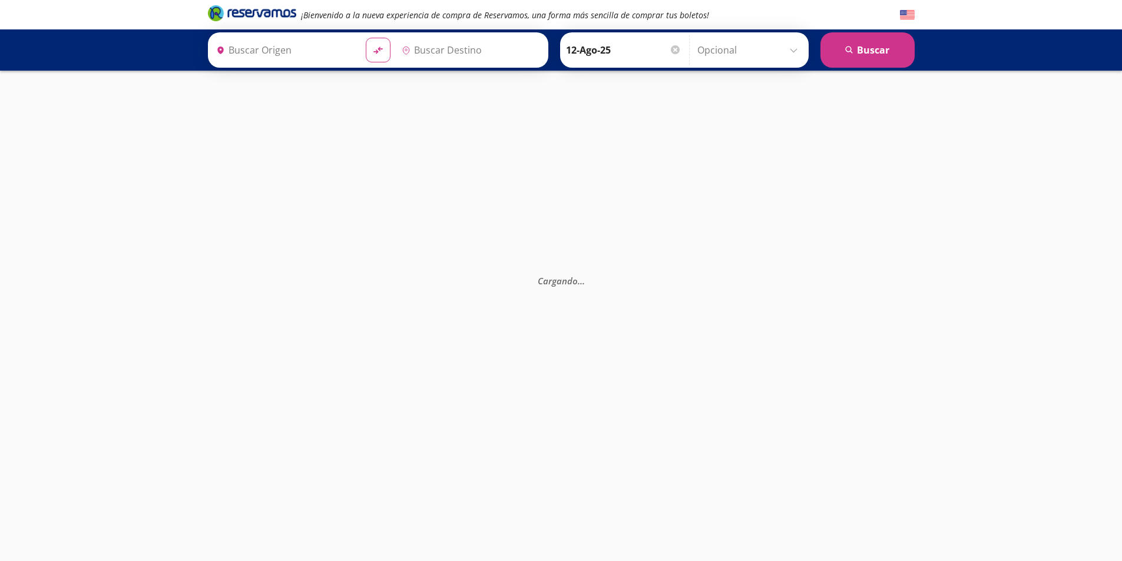
type input "Central del Sur (taxqueña), [GEOGRAPHIC_DATA]"
type input "Central de Autobuses, [GEOGRAPHIC_DATA]"
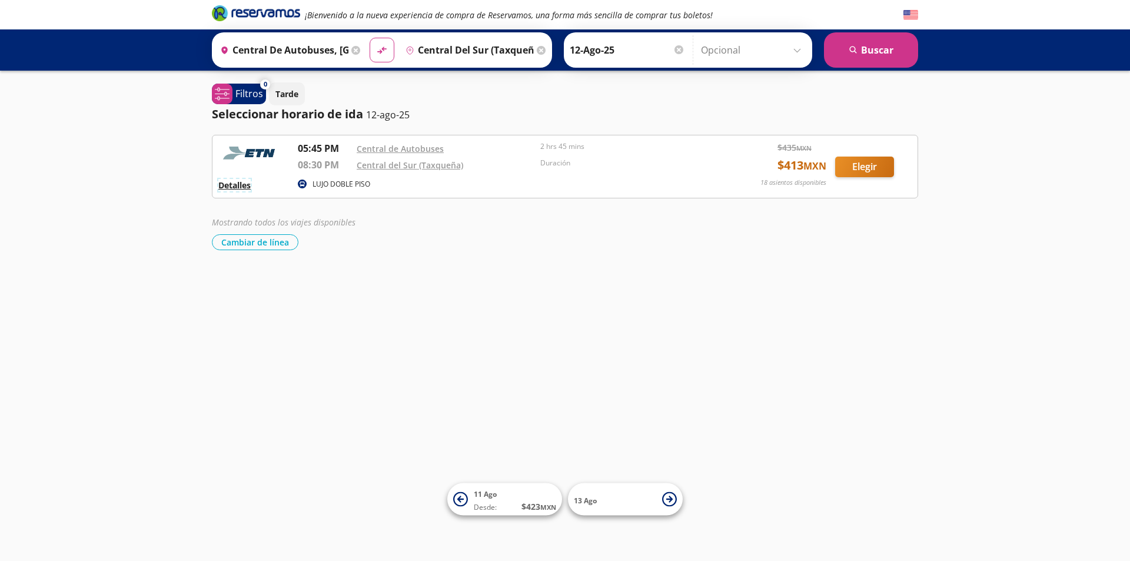
click at [248, 188] on button "Detalles" at bounding box center [234, 185] width 32 height 12
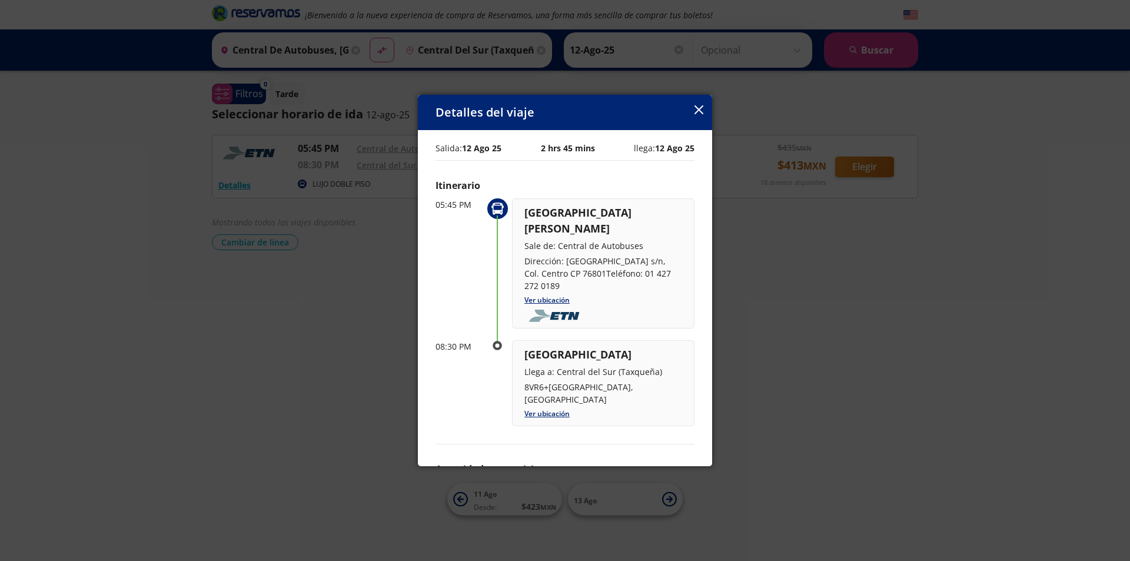
click at [695, 110] on icon "button" at bounding box center [699, 109] width 9 height 9
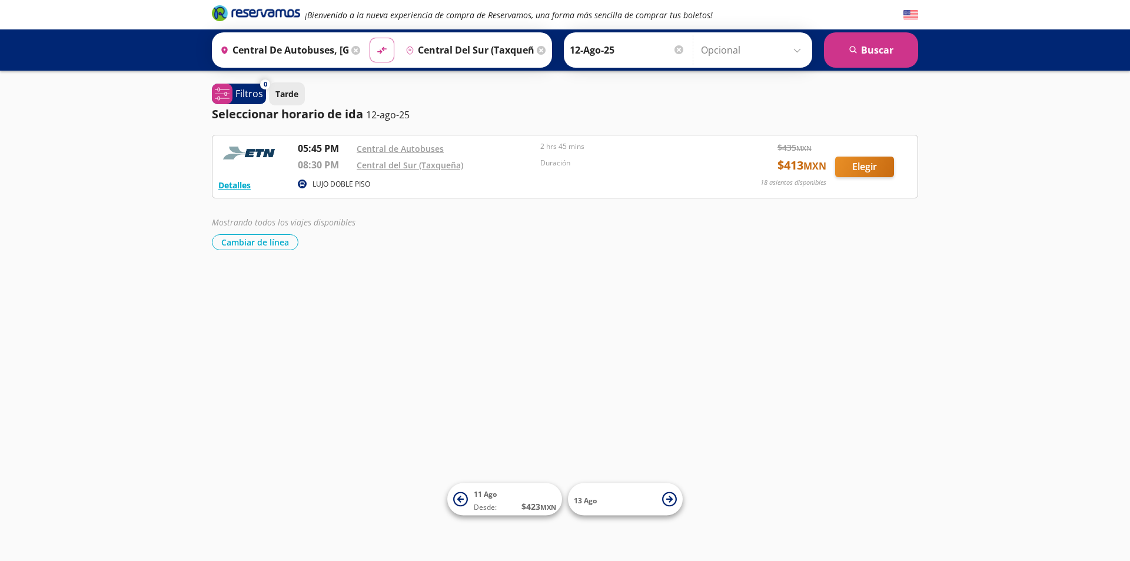
click at [280, 100] on p "Tarde" at bounding box center [287, 94] width 23 height 12
click at [286, 99] on p "Tarde" at bounding box center [287, 94] width 23 height 12
click at [296, 98] on p "Tarde" at bounding box center [287, 94] width 23 height 12
click at [283, 244] on button "Cambiar de línea" at bounding box center [255, 242] width 87 height 16
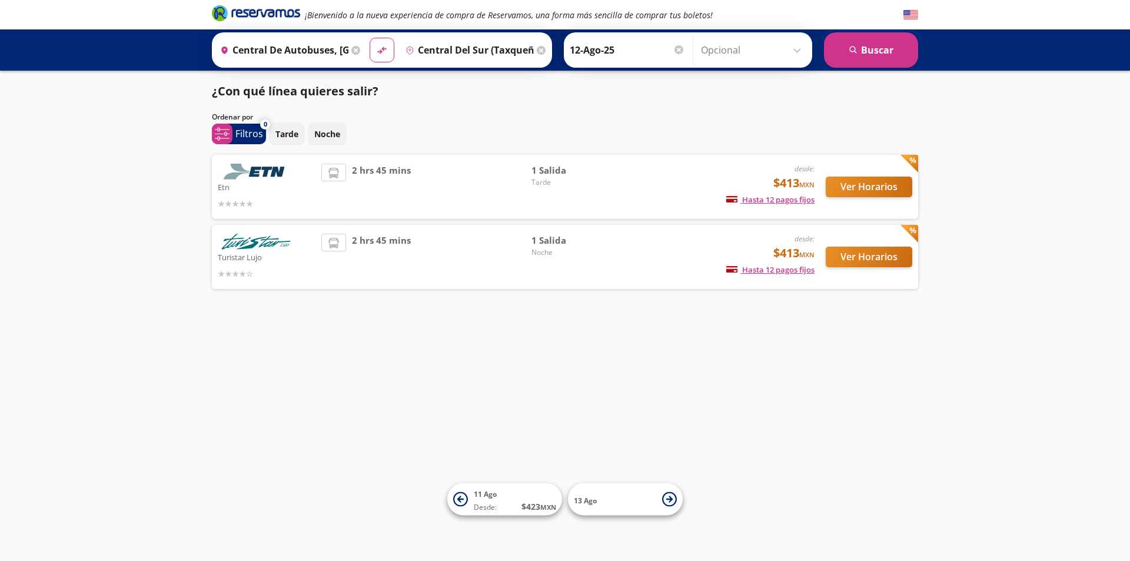
click at [600, 274] on div "1 Salida Noche" at bounding box center [573, 257] width 82 height 47
click at [866, 185] on button "Ver Horarios" at bounding box center [869, 187] width 87 height 21
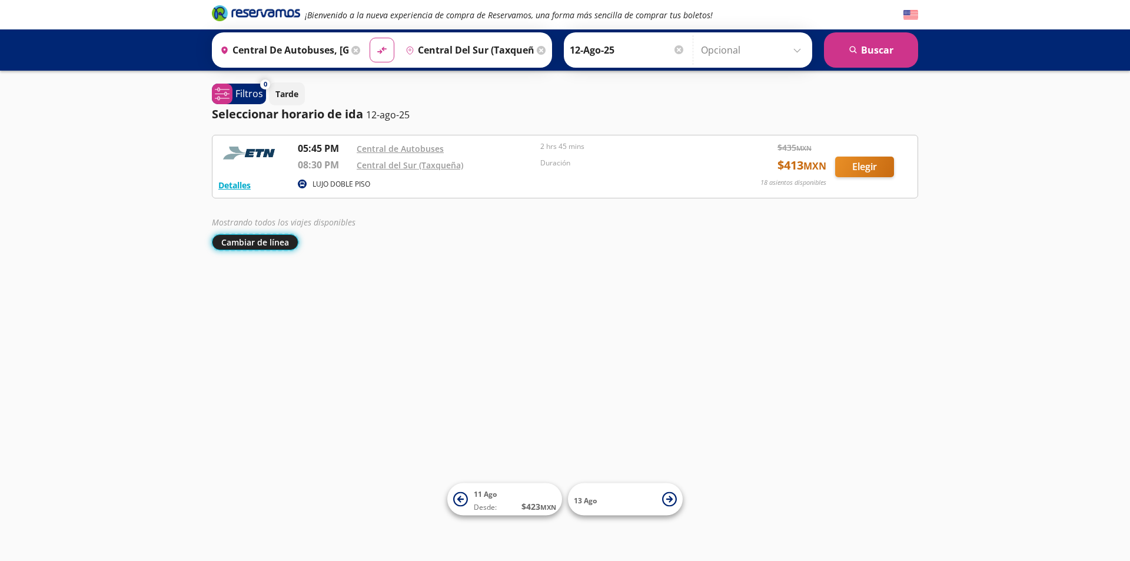
click at [279, 245] on button "Cambiar de línea" at bounding box center [255, 242] width 87 height 16
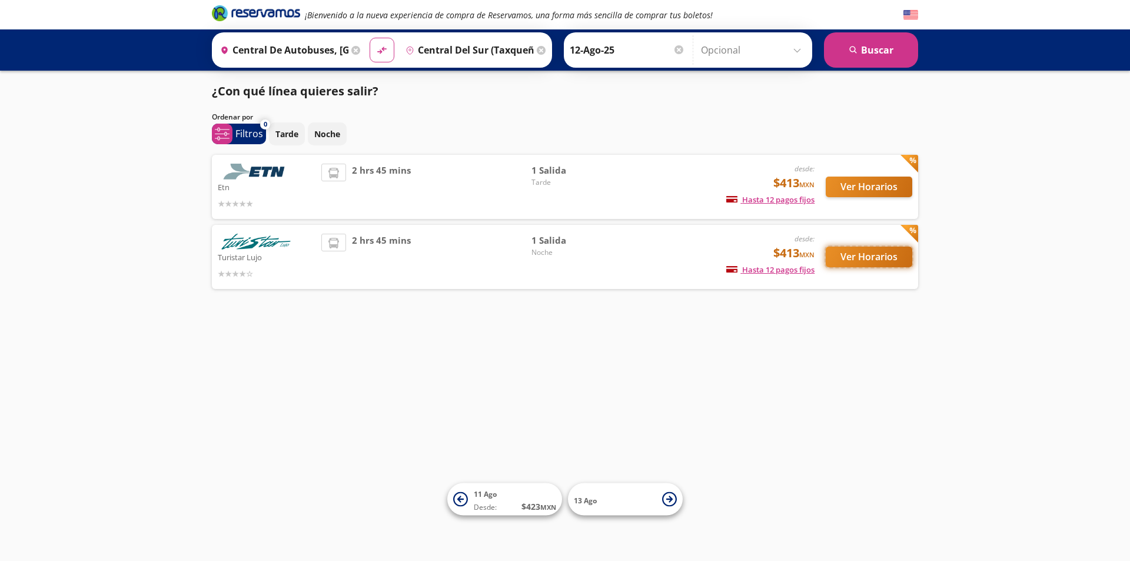
click at [861, 257] on button "Ver Horarios" at bounding box center [869, 257] width 87 height 21
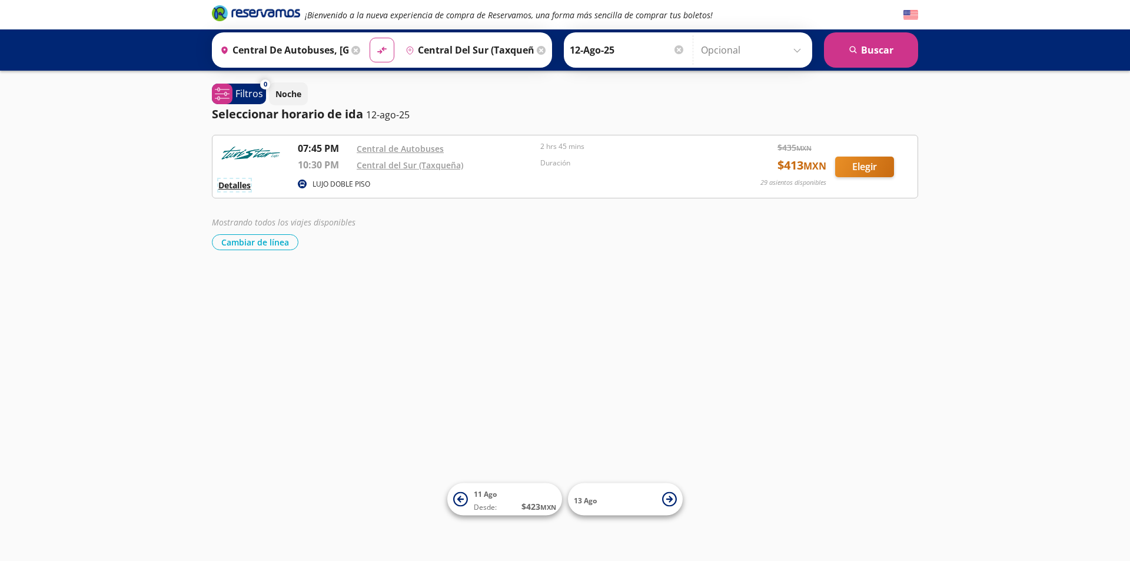
click at [245, 185] on button "Detalles" at bounding box center [234, 185] width 32 height 12
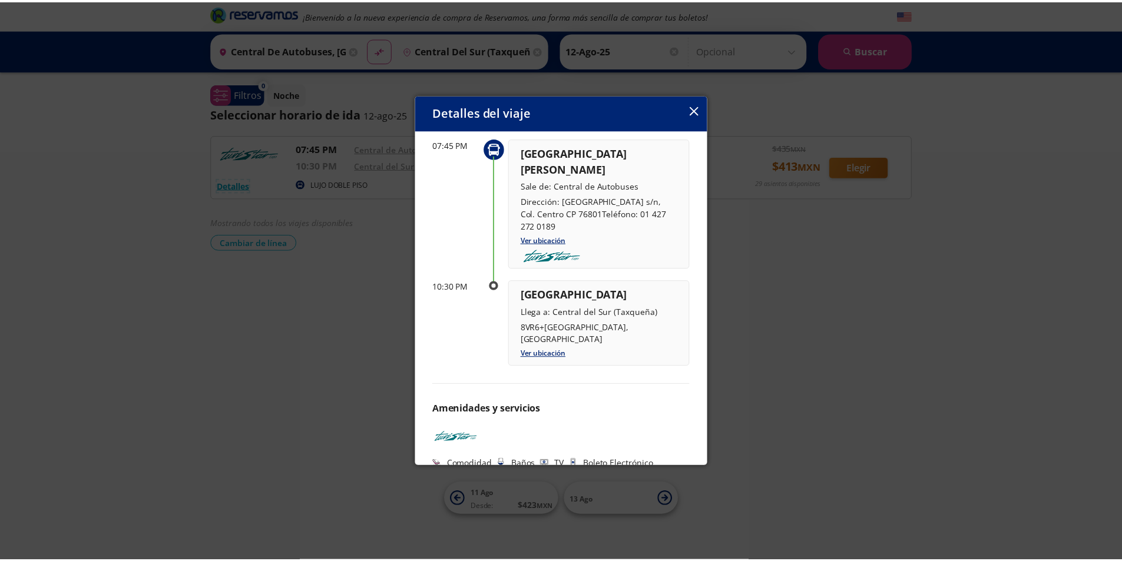
scroll to position [65, 0]
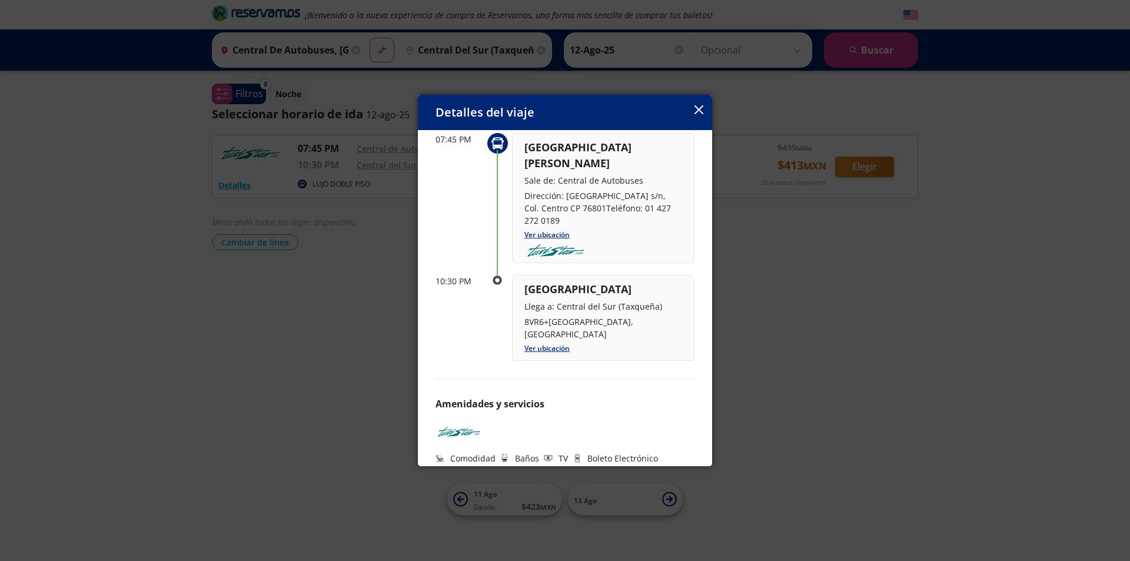
click at [694, 111] on div "Detalles del viaje" at bounding box center [565, 112] width 294 height 35
click at [703, 112] on icon "button" at bounding box center [699, 109] width 9 height 9
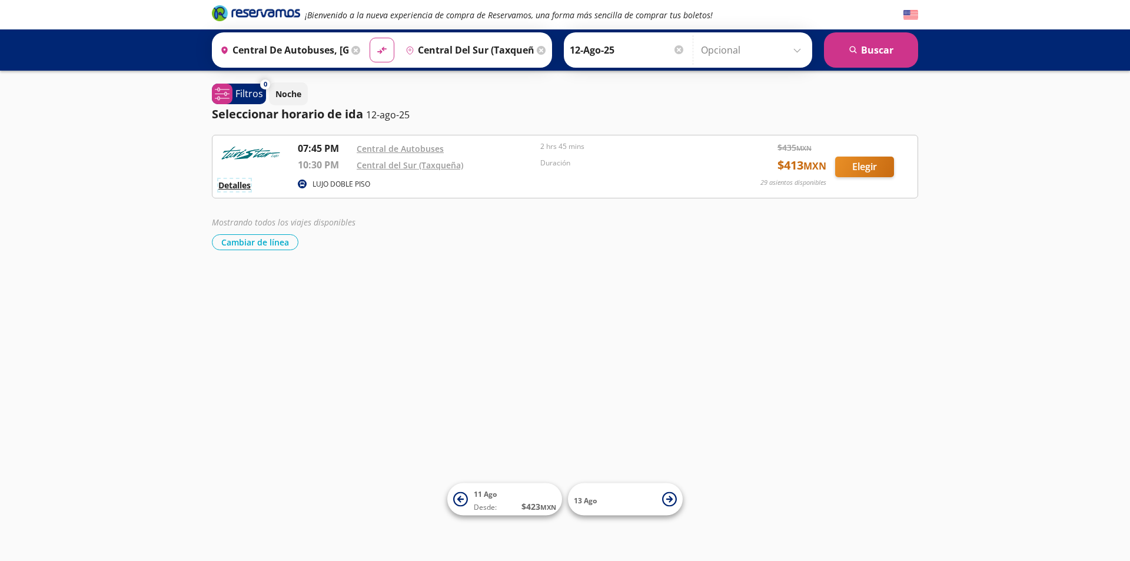
click at [237, 184] on button "Detalles" at bounding box center [234, 185] width 32 height 12
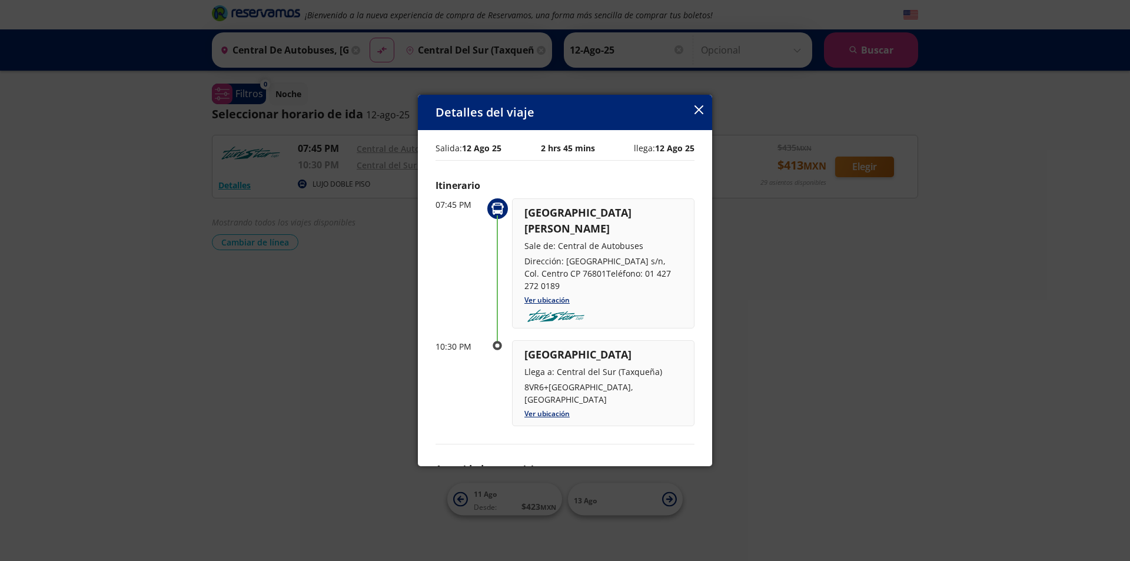
click at [698, 114] on icon "button" at bounding box center [699, 109] width 9 height 9
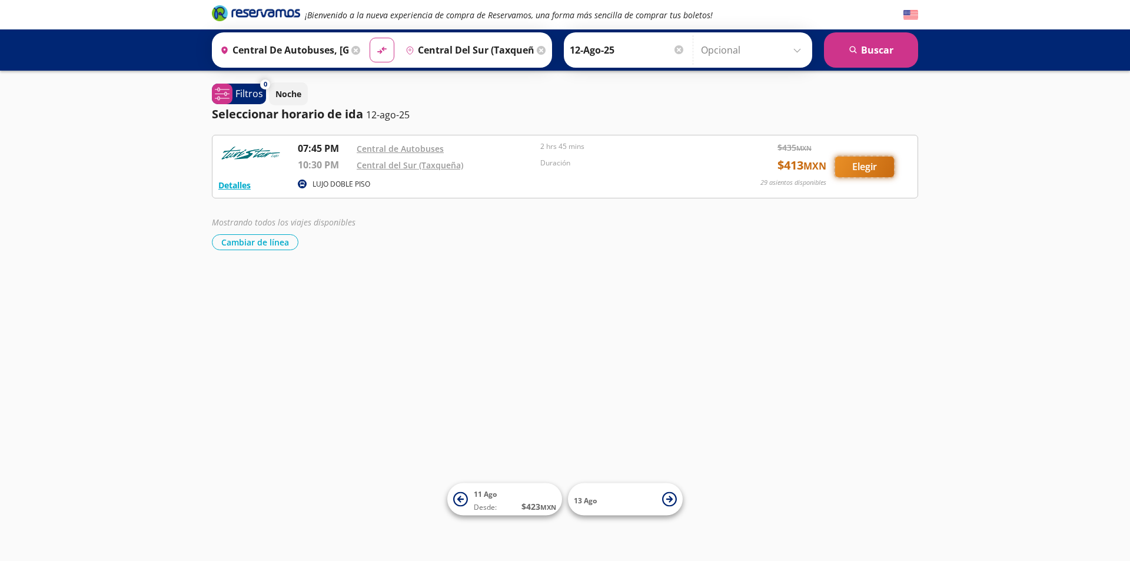
click at [851, 167] on button "Elegir" at bounding box center [864, 167] width 59 height 21
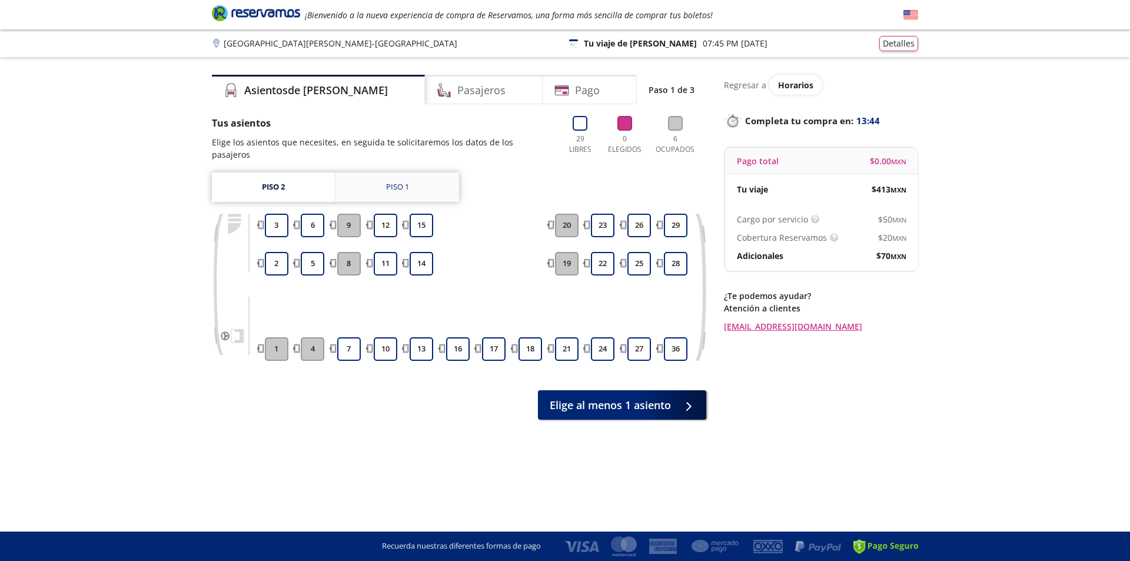
click at [413, 180] on link "Piso 1" at bounding box center [398, 187] width 124 height 29
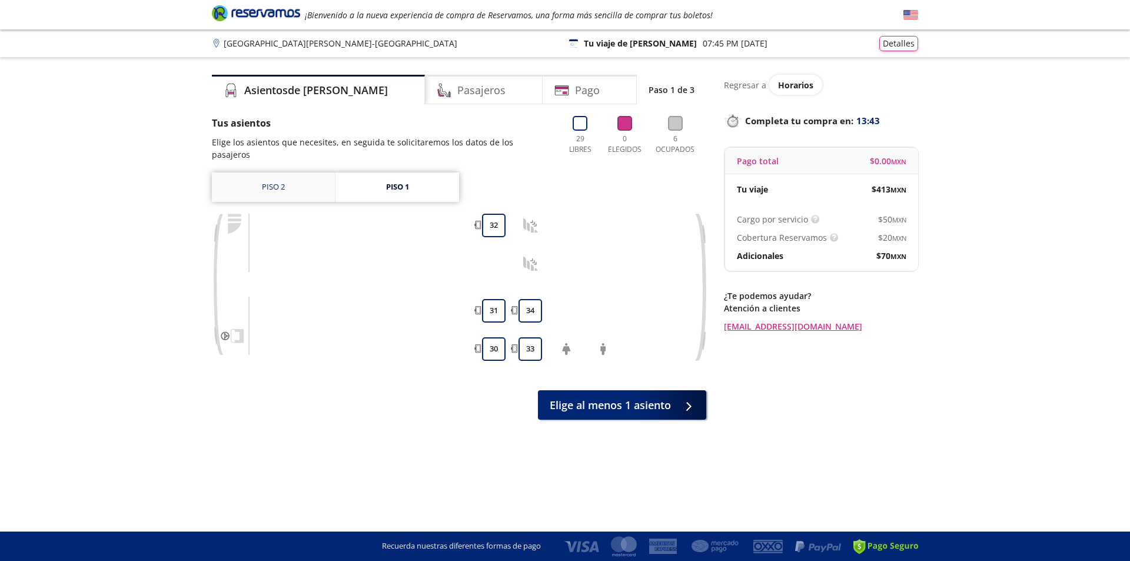
click at [266, 173] on link "Piso 2" at bounding box center [273, 187] width 123 height 29
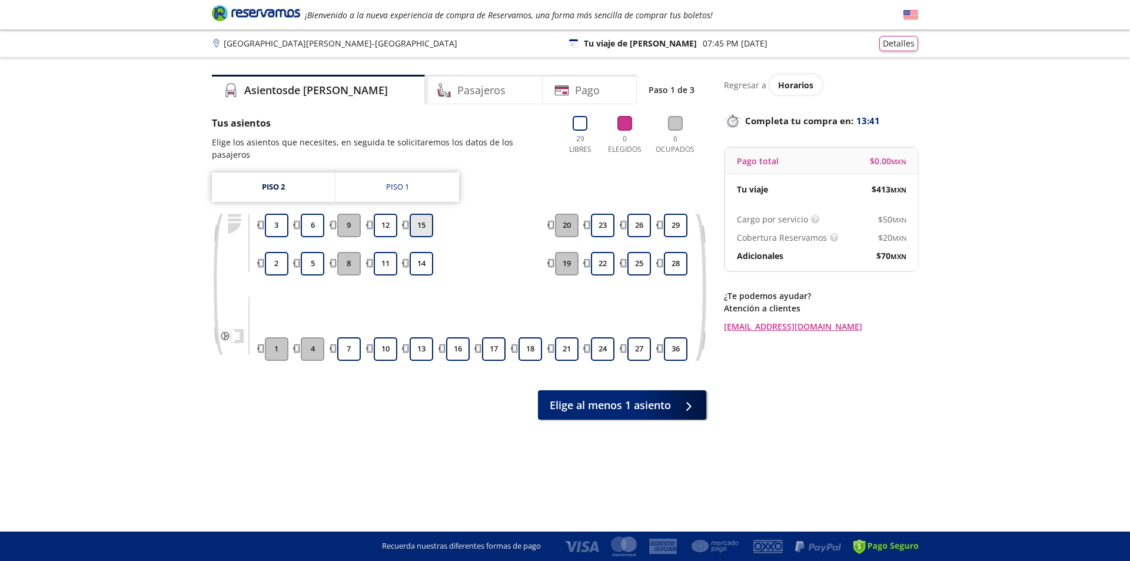
click at [426, 217] on button "15" at bounding box center [422, 226] width 24 height 24
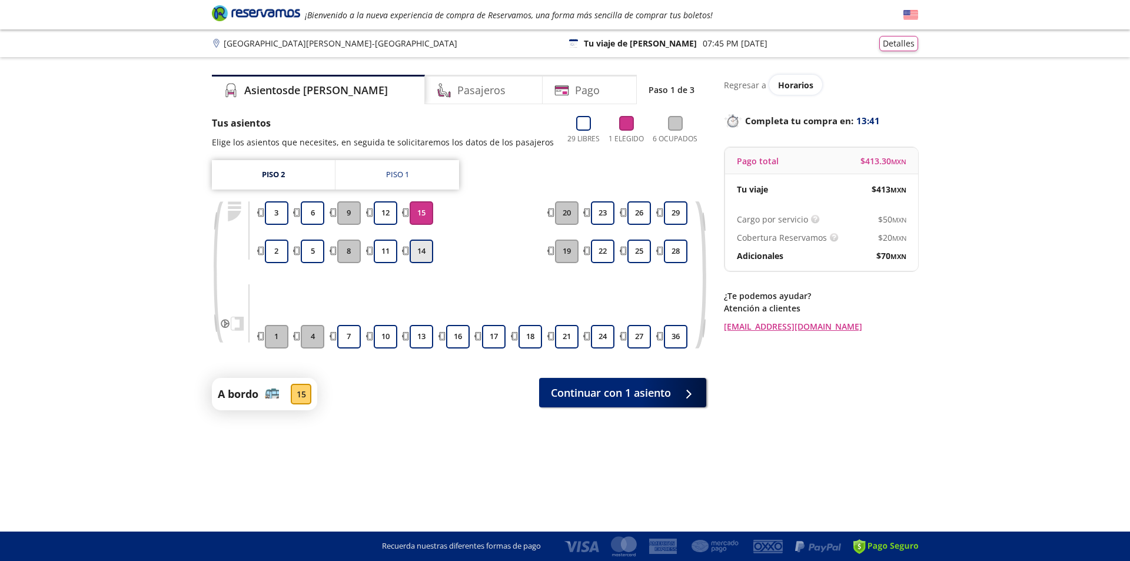
click at [419, 249] on button "14" at bounding box center [422, 252] width 24 height 24
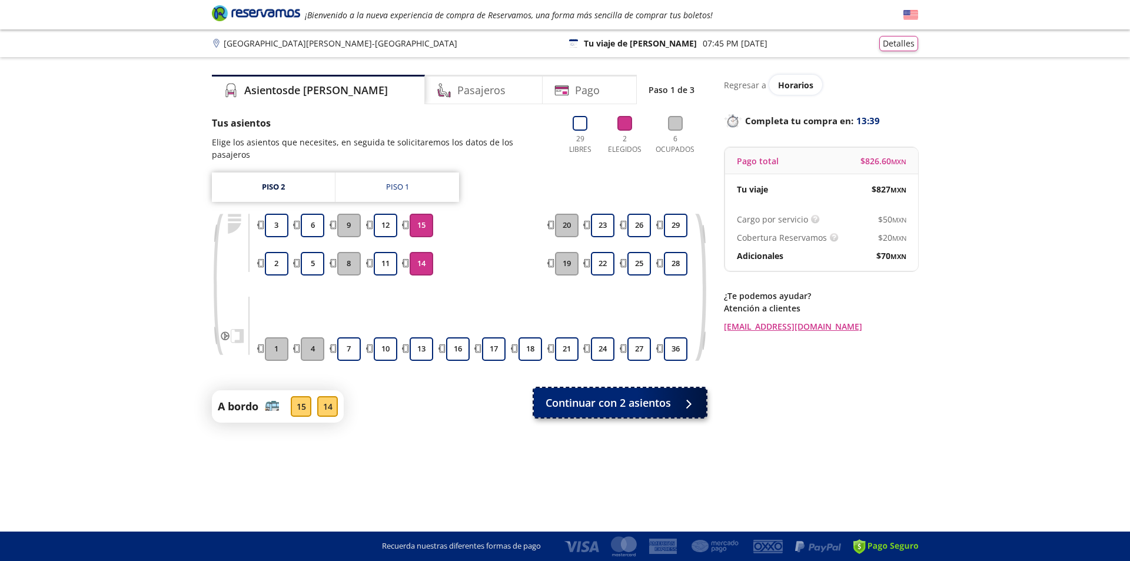
click at [674, 392] on button "Continuar con 2 asientos" at bounding box center [620, 402] width 173 height 29
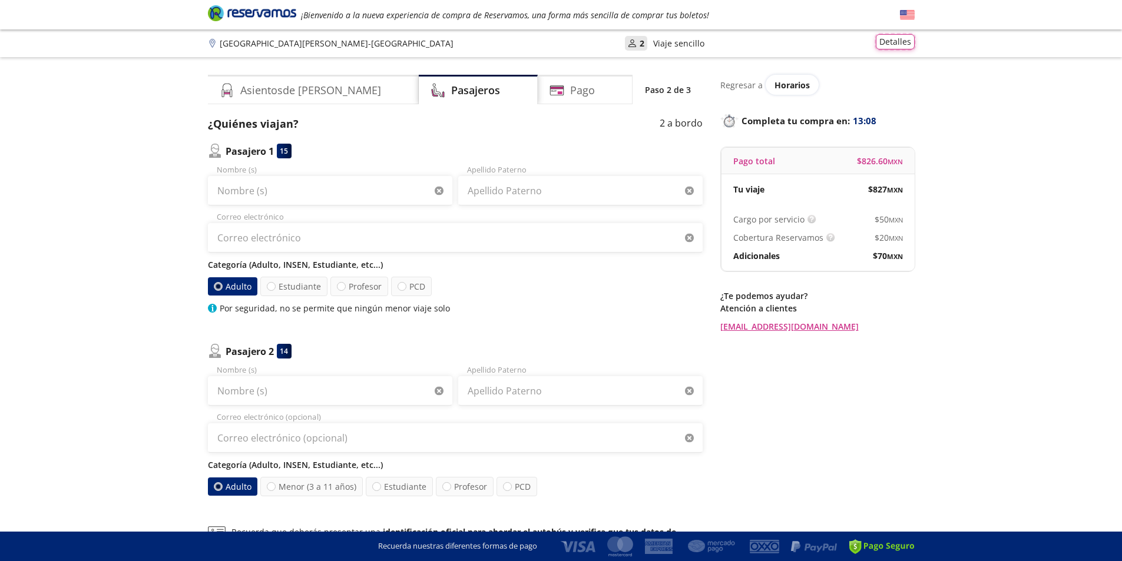
click at [893, 42] on button "Detalles" at bounding box center [895, 41] width 39 height 15
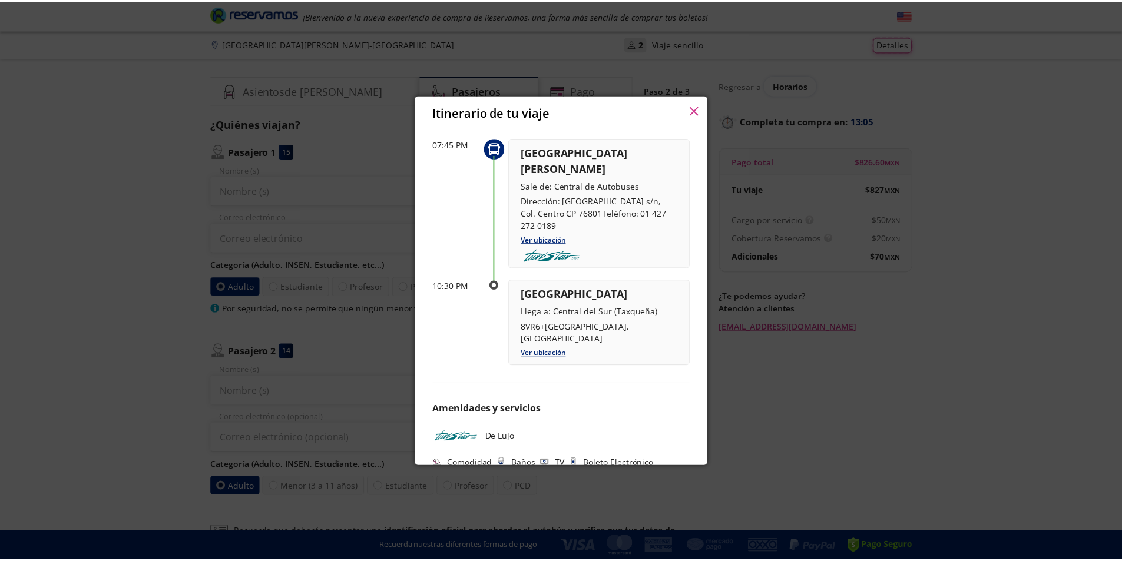
scroll to position [45, 0]
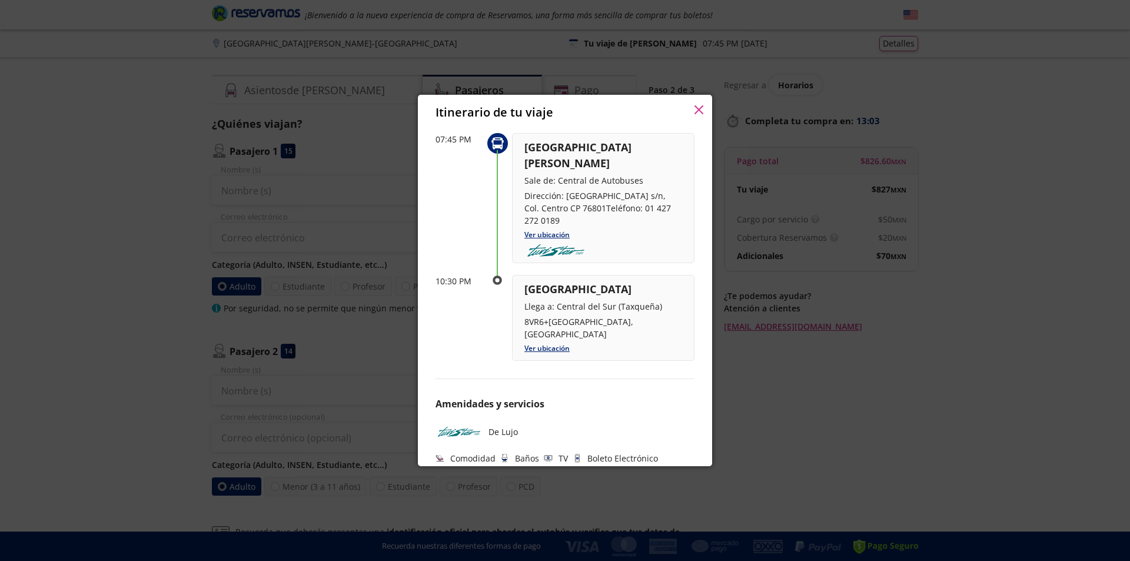
click at [699, 116] on button "button" at bounding box center [699, 111] width 9 height 14
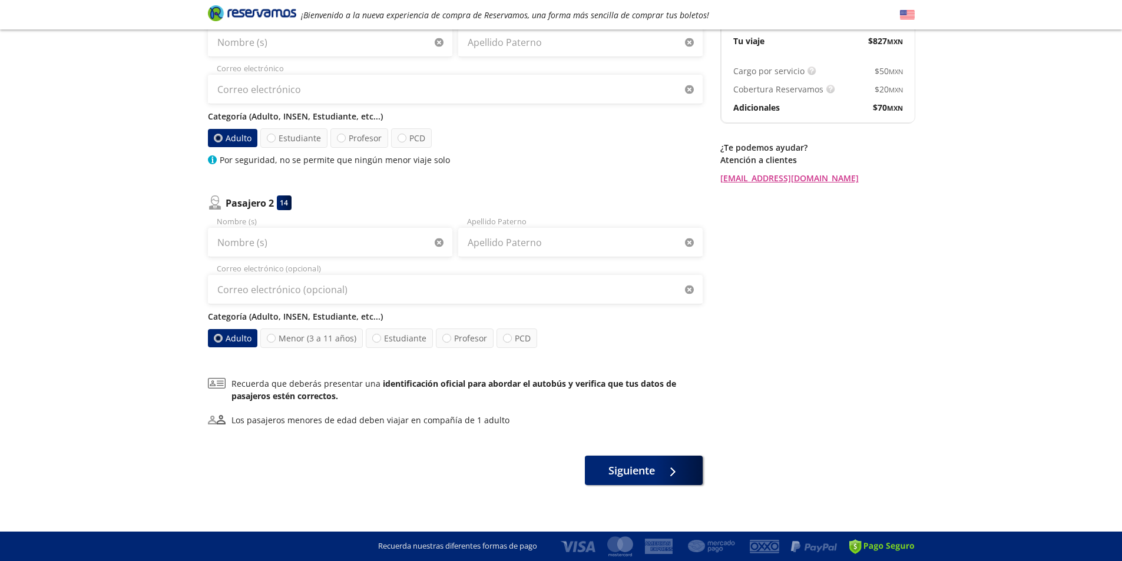
scroll to position [155, 0]
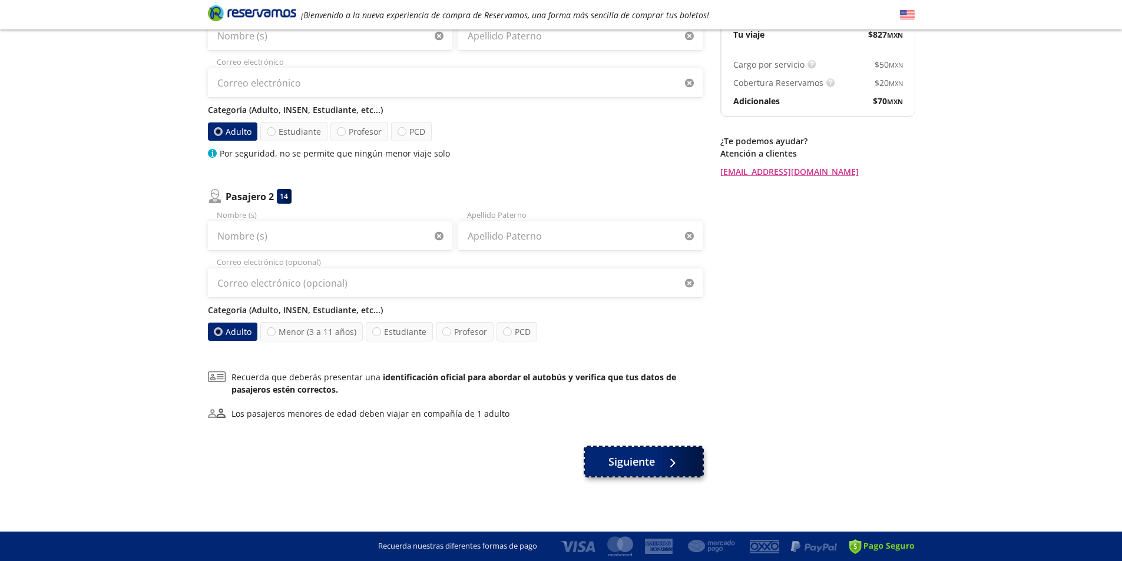
click at [634, 467] on span "Siguiente" at bounding box center [631, 462] width 47 height 16
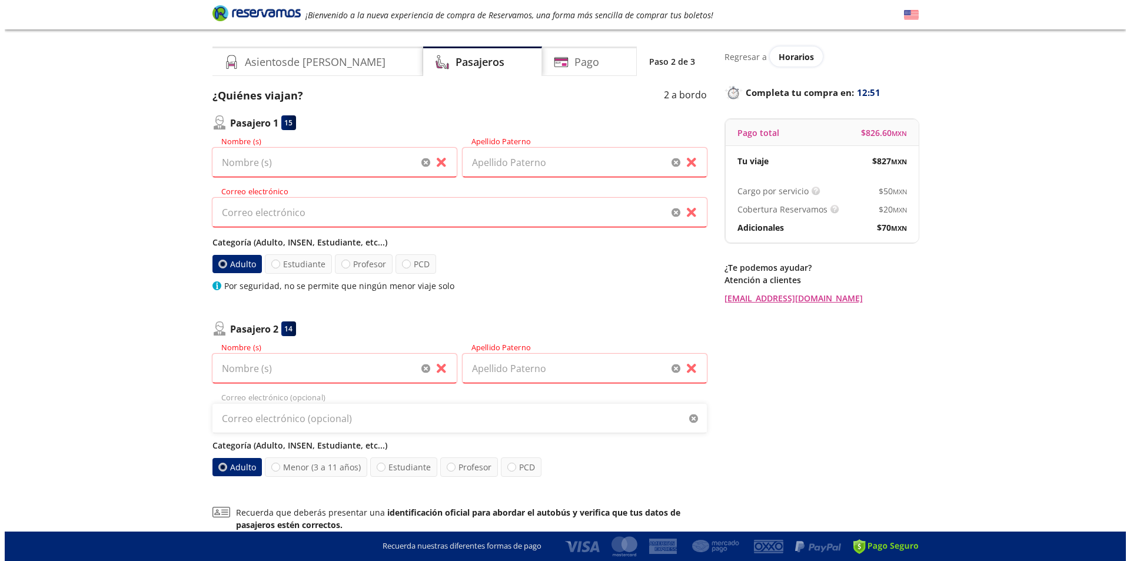
scroll to position [0, 0]
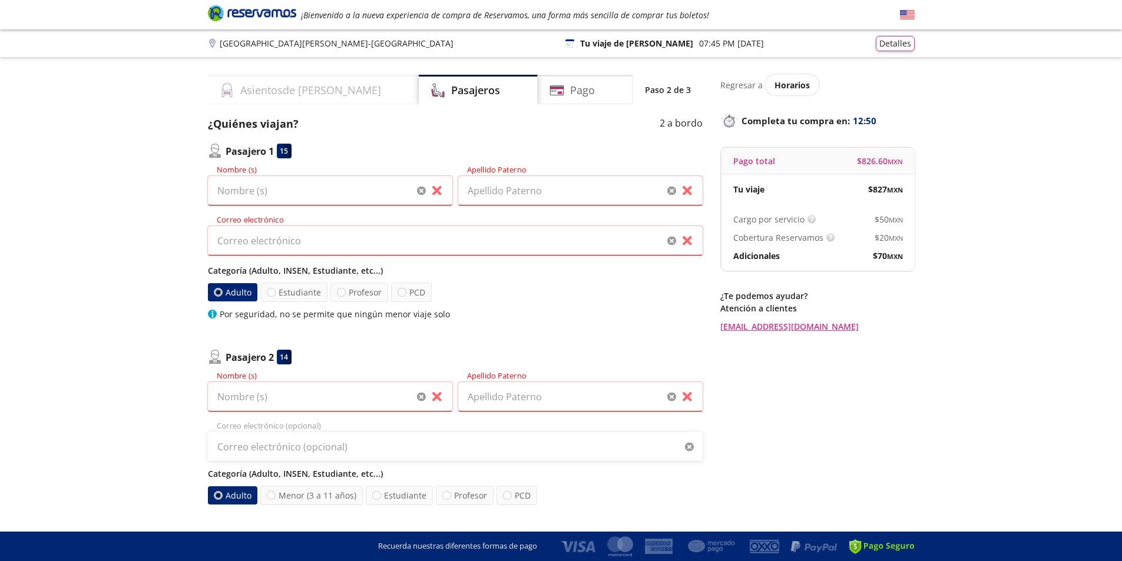
click at [287, 99] on div "Asientos de [PERSON_NAME]" at bounding box center [313, 89] width 211 height 29
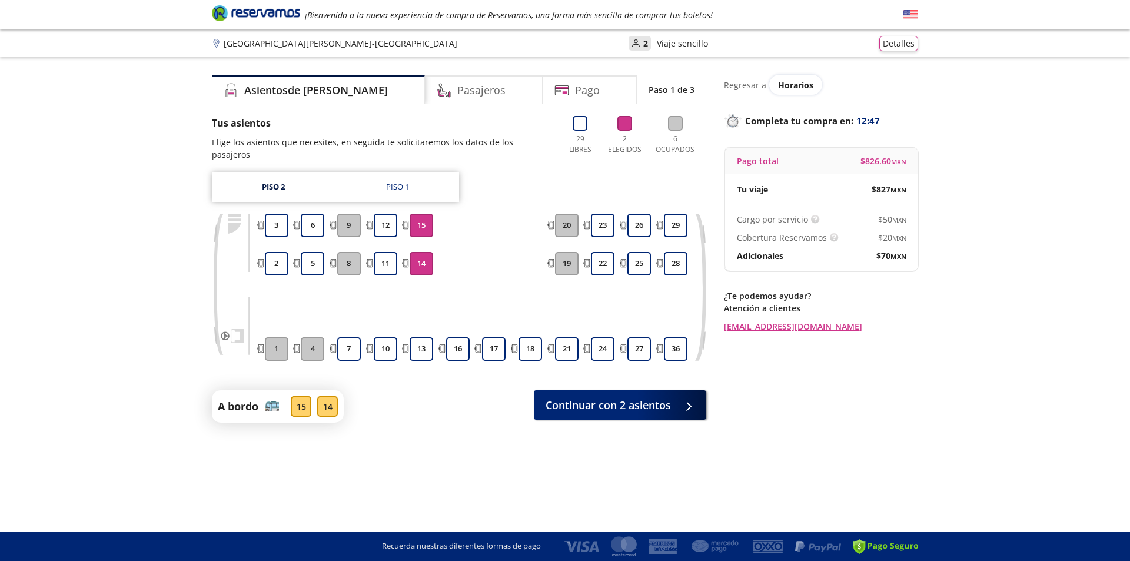
click at [256, 47] on p "[GEOGRAPHIC_DATA][PERSON_NAME] - [GEOGRAPHIC_DATA]" at bounding box center [341, 43] width 234 height 12
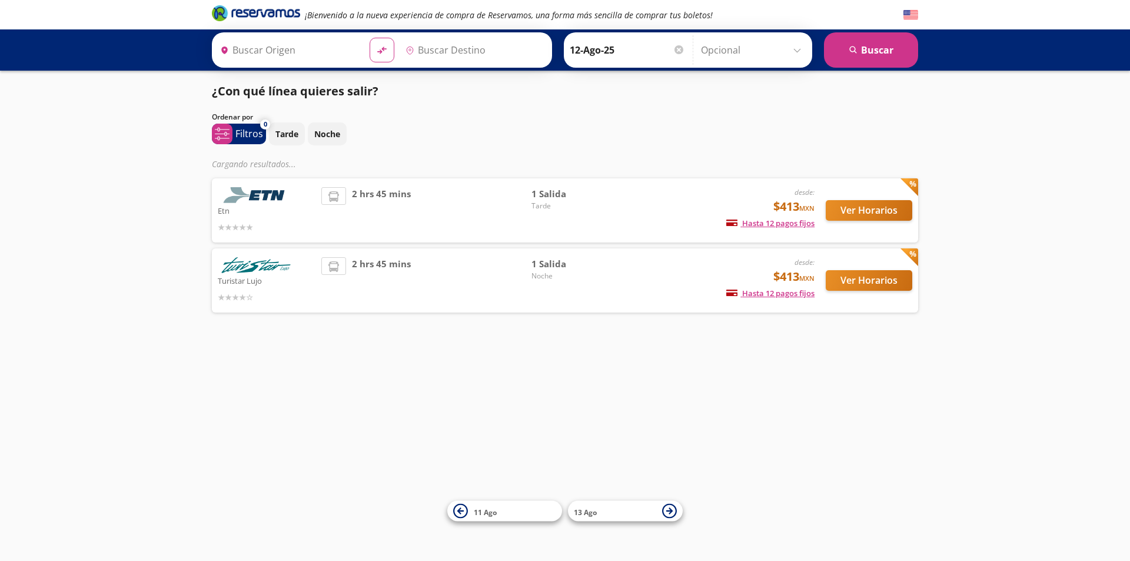
type input "Central de Autobuses, [GEOGRAPHIC_DATA]"
type input "Central del Sur (taxqueña), [GEOGRAPHIC_DATA]"
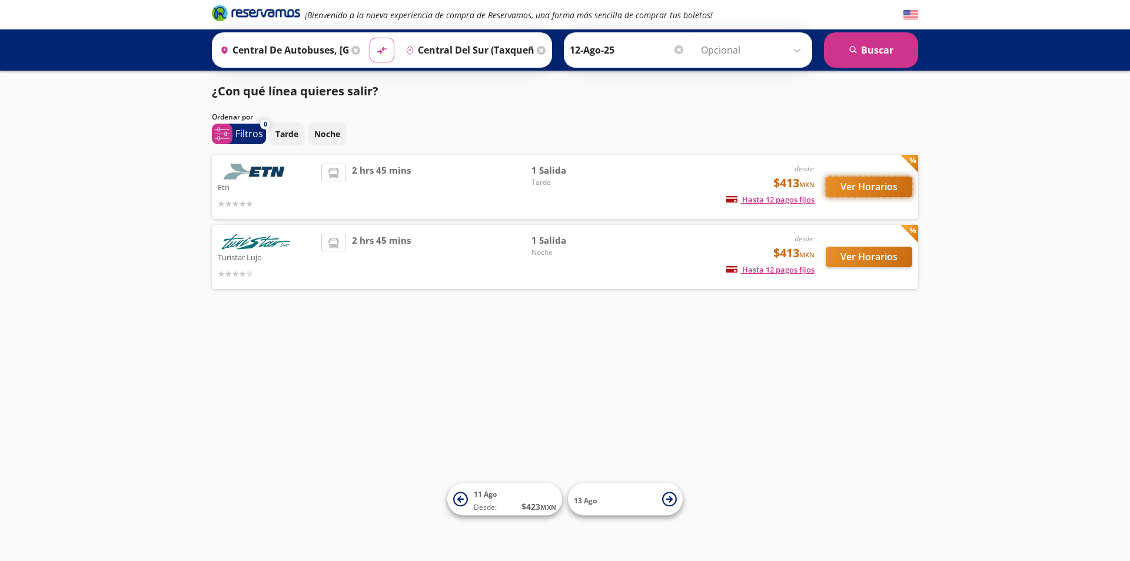
click at [854, 189] on button "Ver Horarios" at bounding box center [869, 187] width 87 height 21
click at [864, 260] on button "Ver Horarios" at bounding box center [869, 257] width 87 height 21
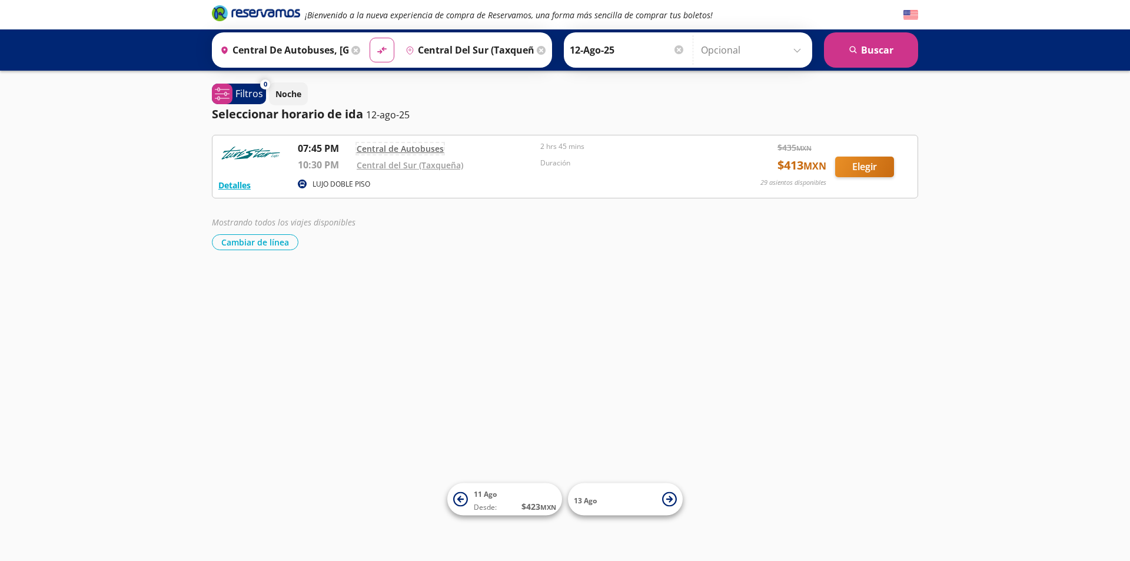
click at [409, 148] on link "Central de Autobuses" at bounding box center [400, 148] width 87 height 11
click at [480, 150] on div "Central de Autobuses" at bounding box center [446, 148] width 178 height 14
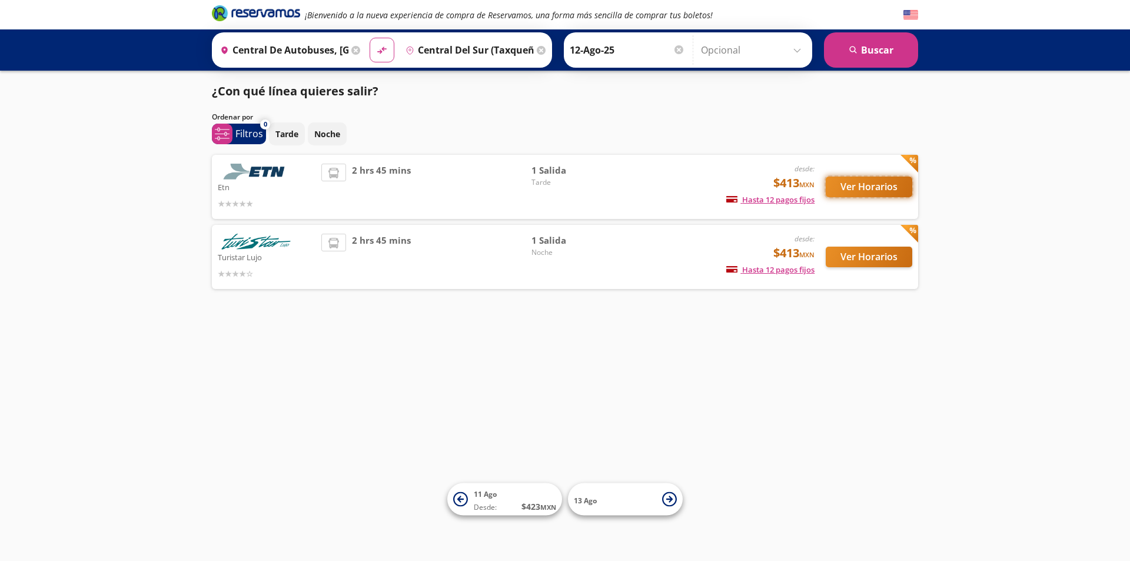
click at [860, 189] on button "Ver Horarios" at bounding box center [869, 187] width 87 height 21
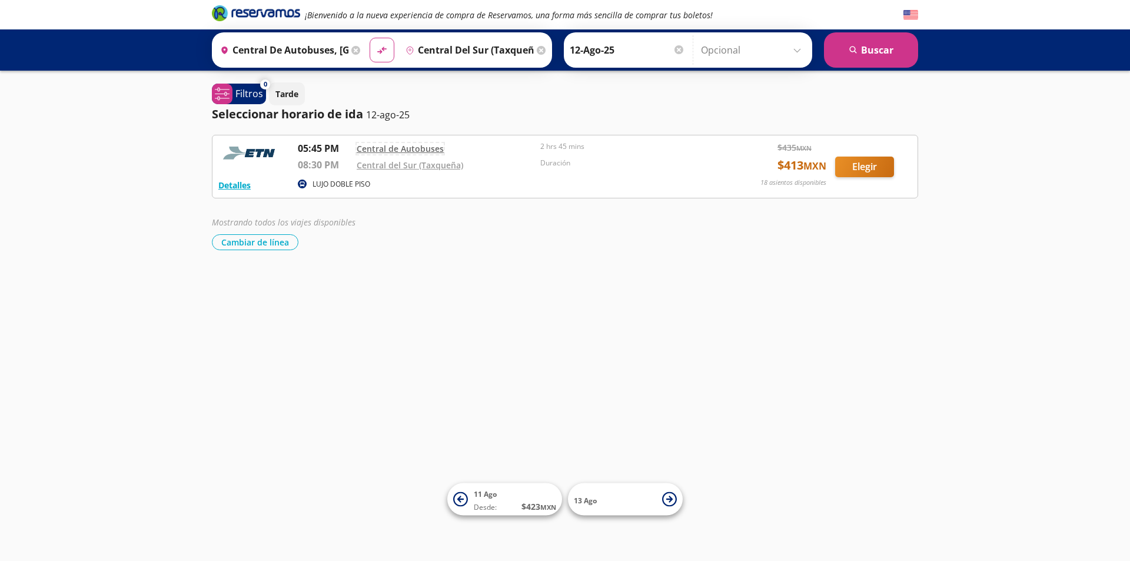
click at [429, 150] on link "Central de Autobuses" at bounding box center [400, 148] width 87 height 11
click at [314, 51] on input "Central de Autobuses, [GEOGRAPHIC_DATA]" at bounding box center [281, 49] width 133 height 29
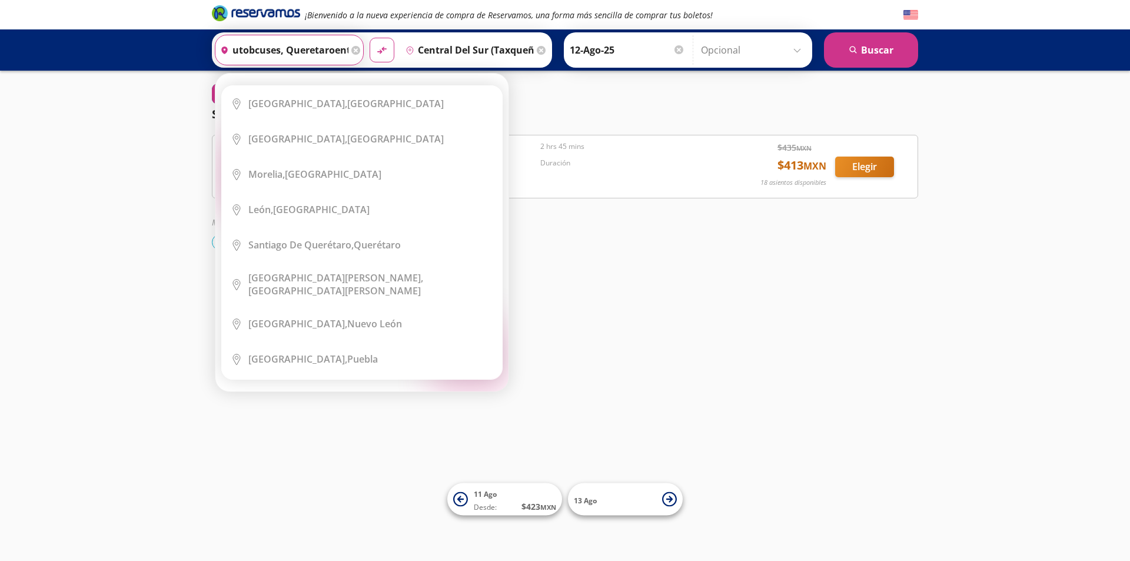
scroll to position [0, 62]
type input "central de autobcuses, queretaroent"
click at [352, 52] on icon at bounding box center [356, 50] width 9 height 9
click at [294, 48] on input "Origen" at bounding box center [287, 49] width 145 height 29
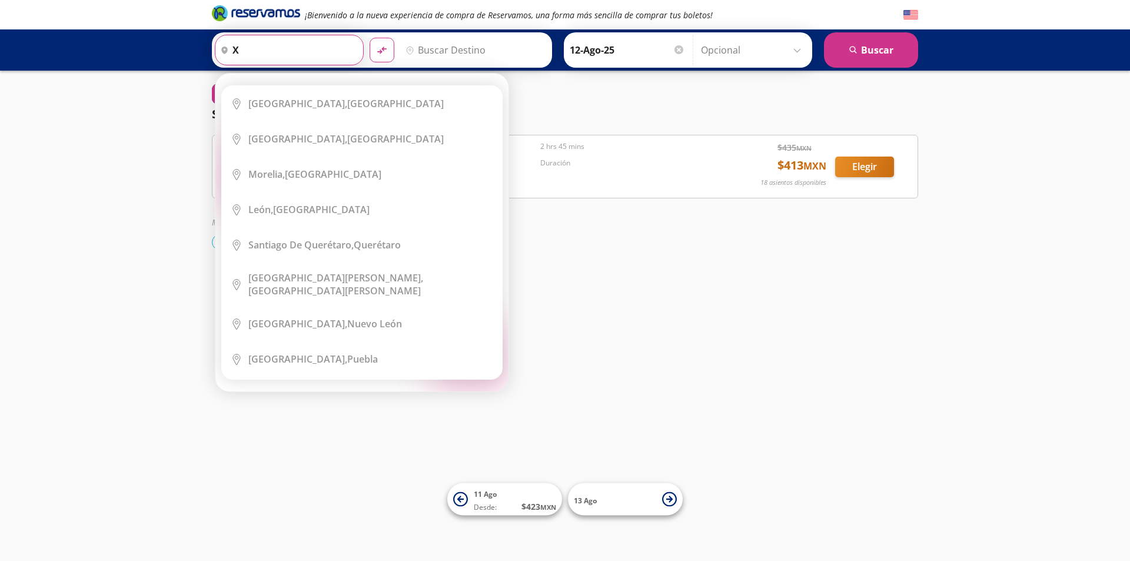
type input "x"
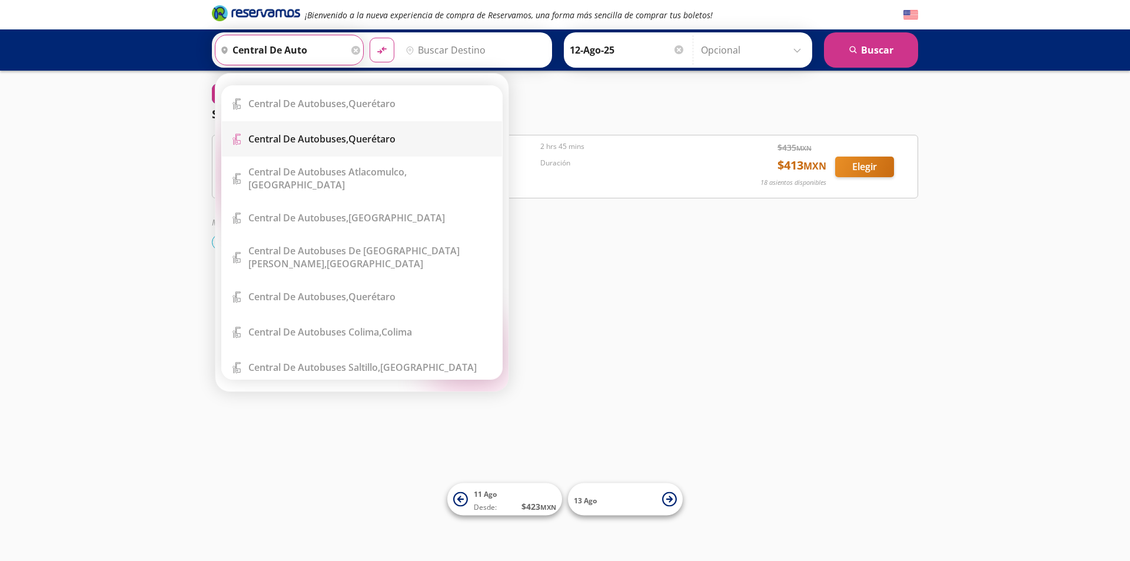
click at [377, 144] on div "Central de Autobuses, [GEOGRAPHIC_DATA]" at bounding box center [321, 138] width 147 height 13
type input "Central de Autobuses, [GEOGRAPHIC_DATA]"
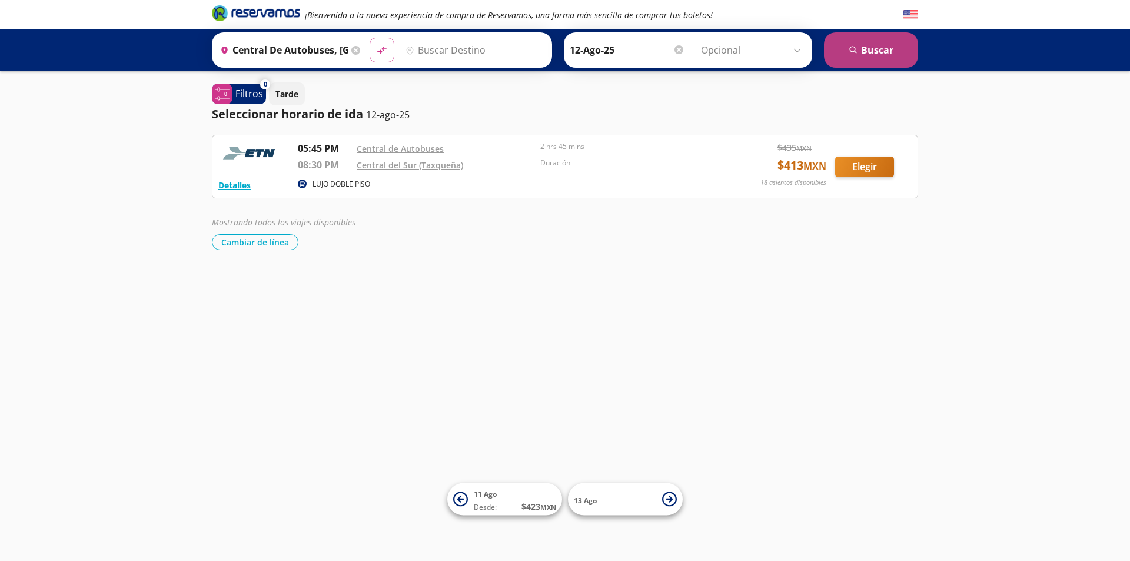
click at [896, 50] on button "search [GEOGRAPHIC_DATA]" at bounding box center [871, 49] width 94 height 35
click at [438, 46] on input "Destino" at bounding box center [473, 49] width 144 height 29
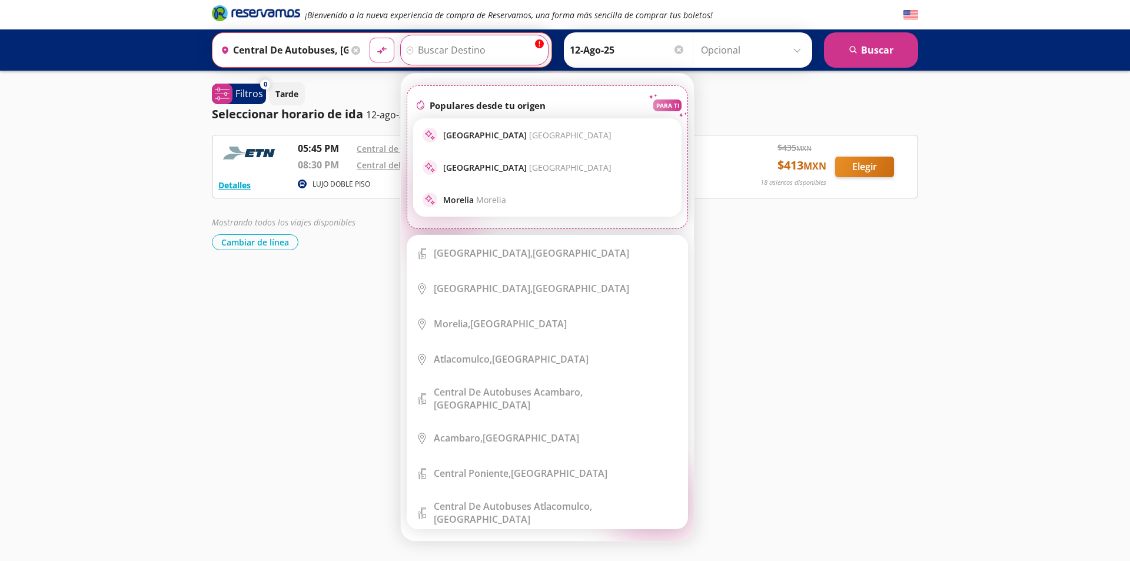
click at [462, 59] on input "Destino" at bounding box center [473, 49] width 144 height 29
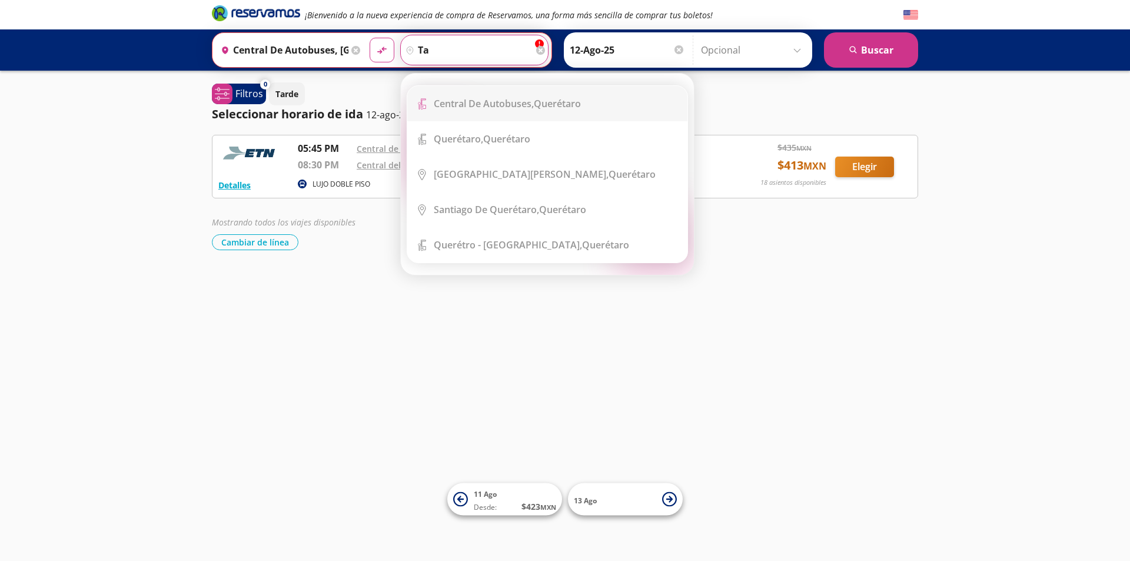
type input "t"
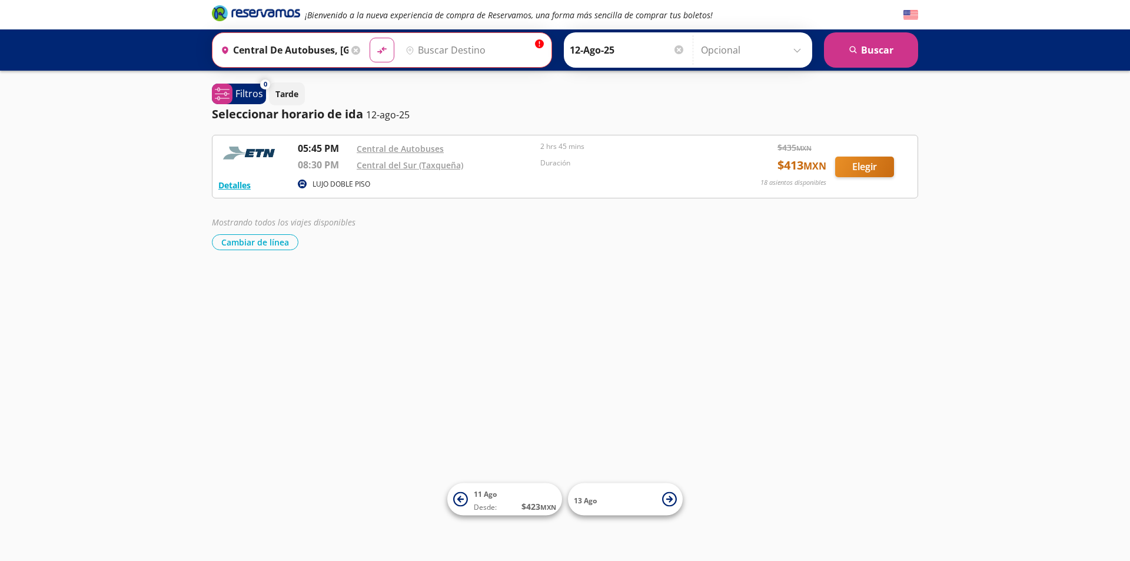
click at [261, 11] on icon "Brand Logo" at bounding box center [256, 13] width 88 height 18
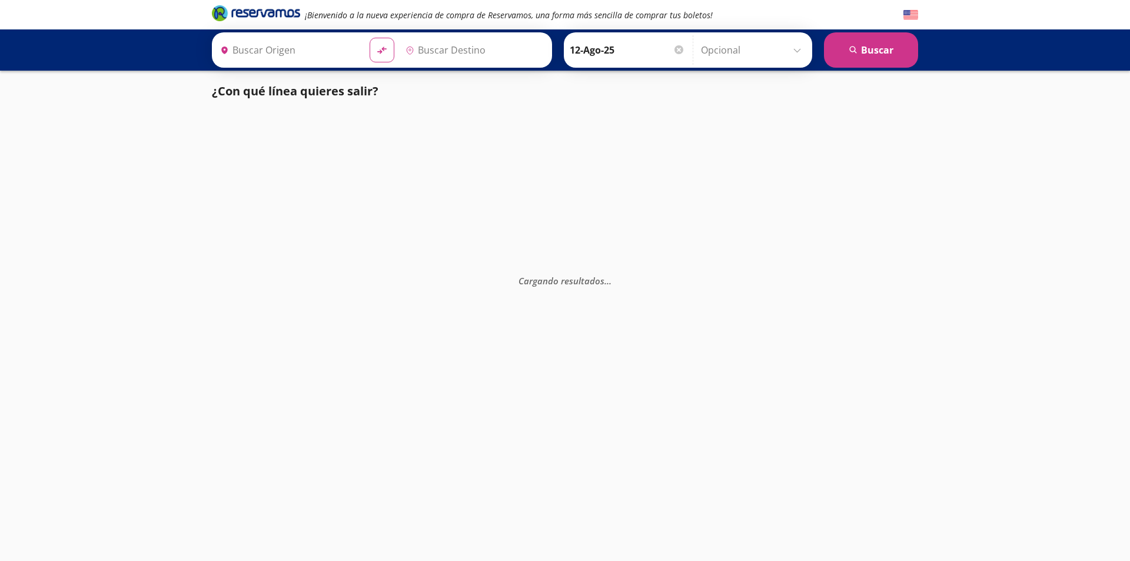
type input "Central del Sur (taxqueña), [GEOGRAPHIC_DATA]"
type input "Central de Autobuses, Querétaro"
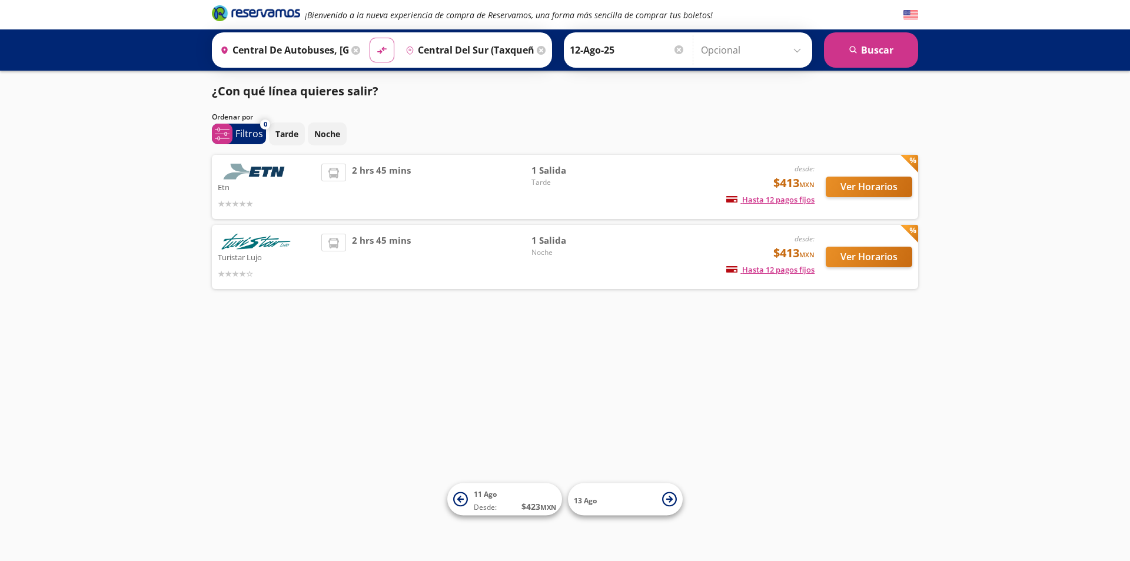
click at [448, 52] on input "Central del Sur (taxqueña), [GEOGRAPHIC_DATA]" at bounding box center [467, 49] width 133 height 29
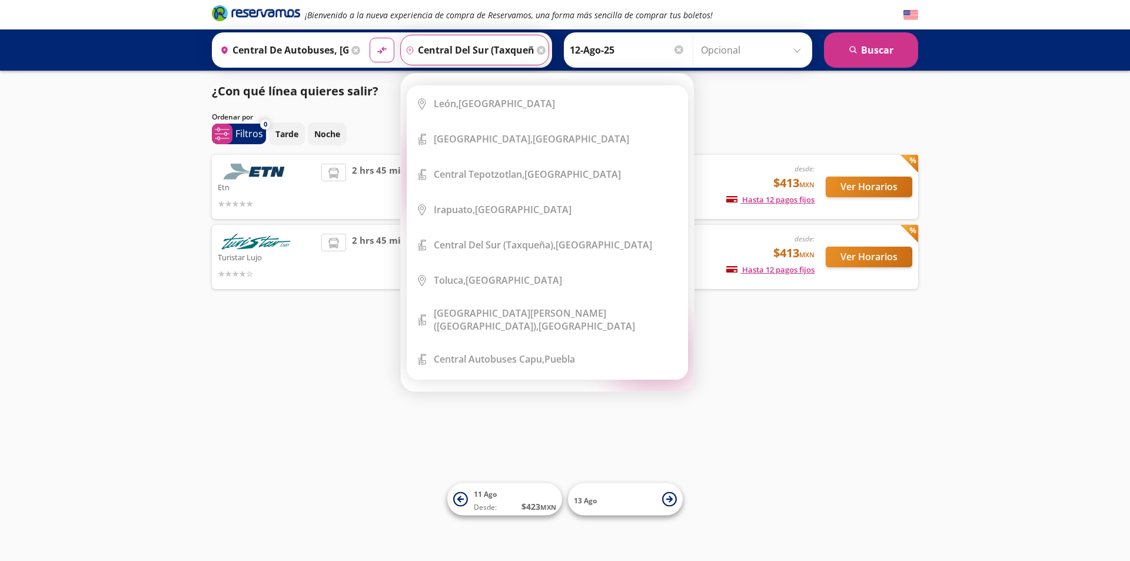
click at [304, 54] on input "Central de Autobuses, Querétaro" at bounding box center [281, 49] width 133 height 29
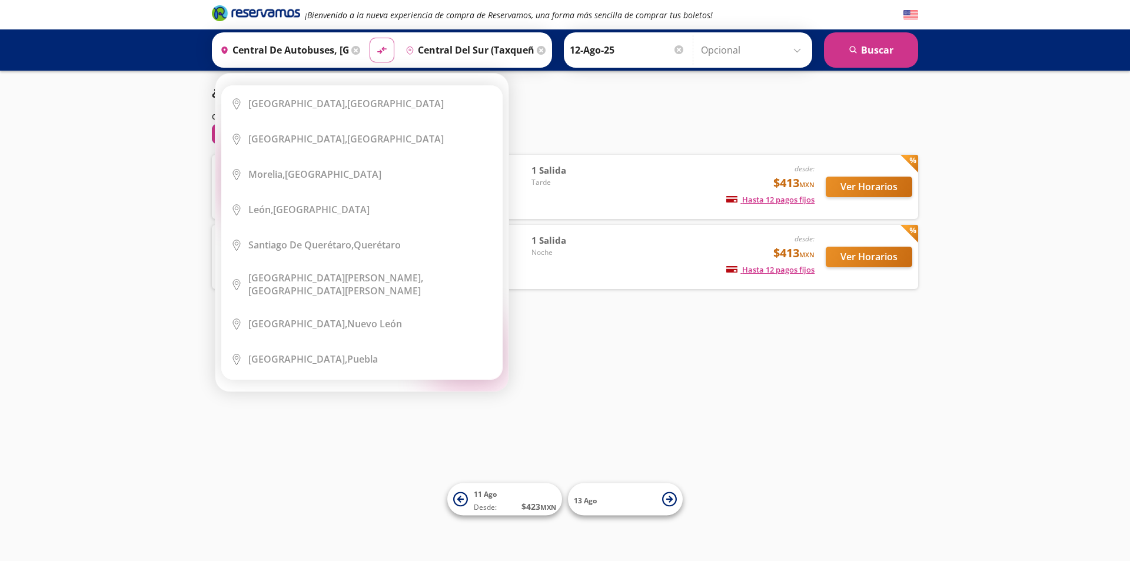
click at [352, 49] on icon at bounding box center [356, 50] width 9 height 9
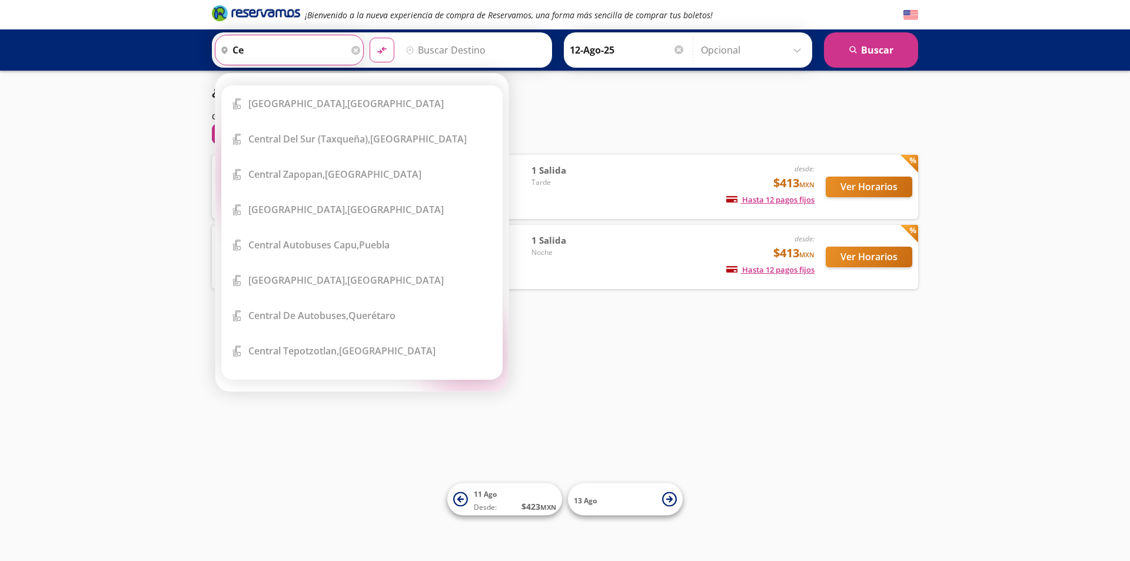
type input "c"
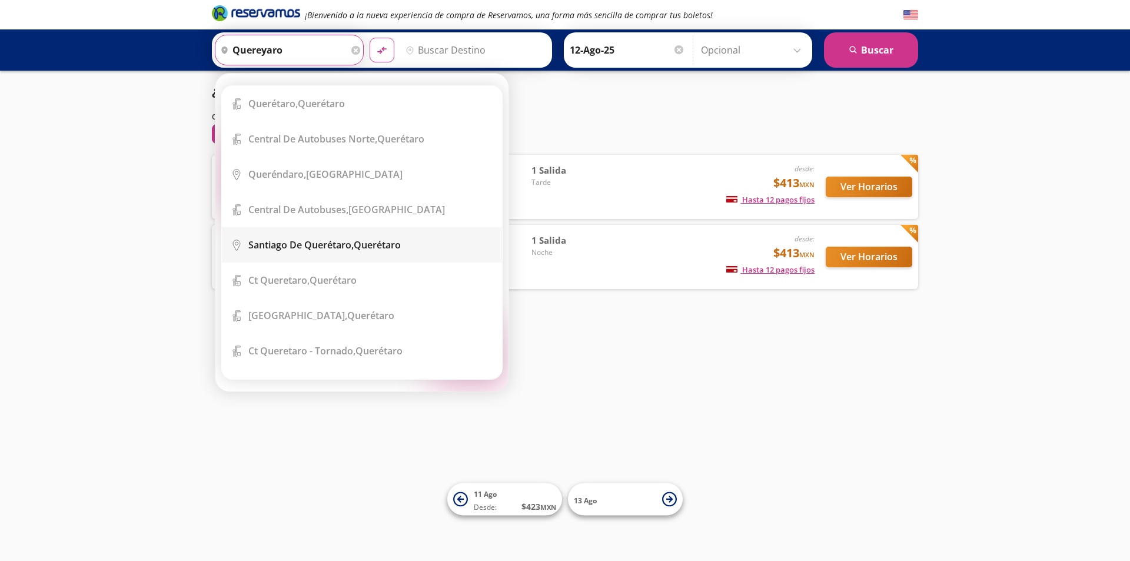
click at [402, 233] on li "City Icon Santiago de Querétaro, Querétaro" at bounding box center [362, 244] width 280 height 35
type input "Santiago de Querétaro, Querétaro"
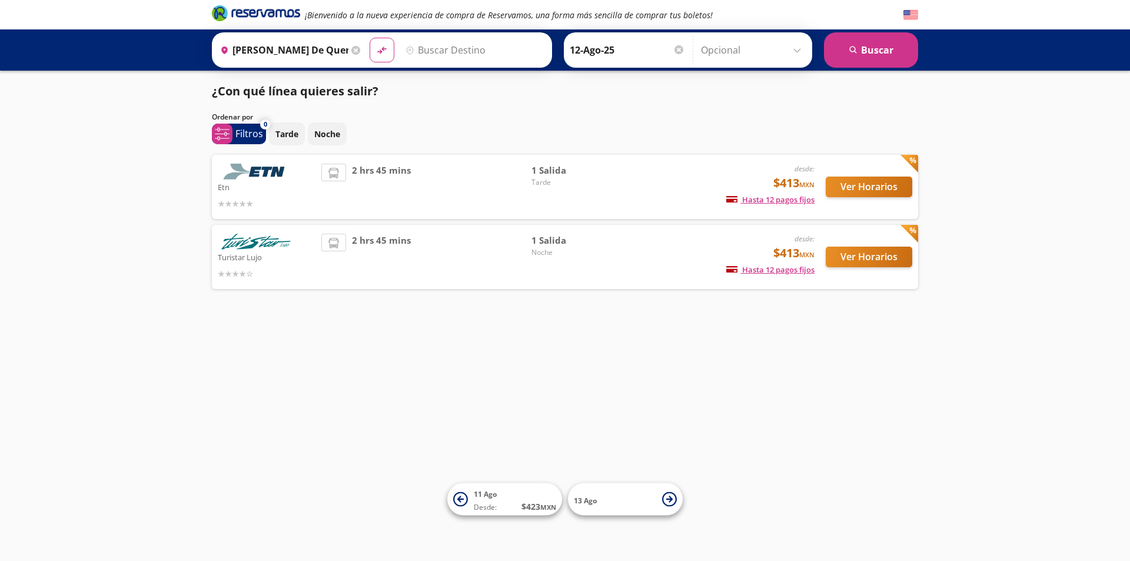
click at [436, 58] on input "Destino" at bounding box center [473, 49] width 145 height 29
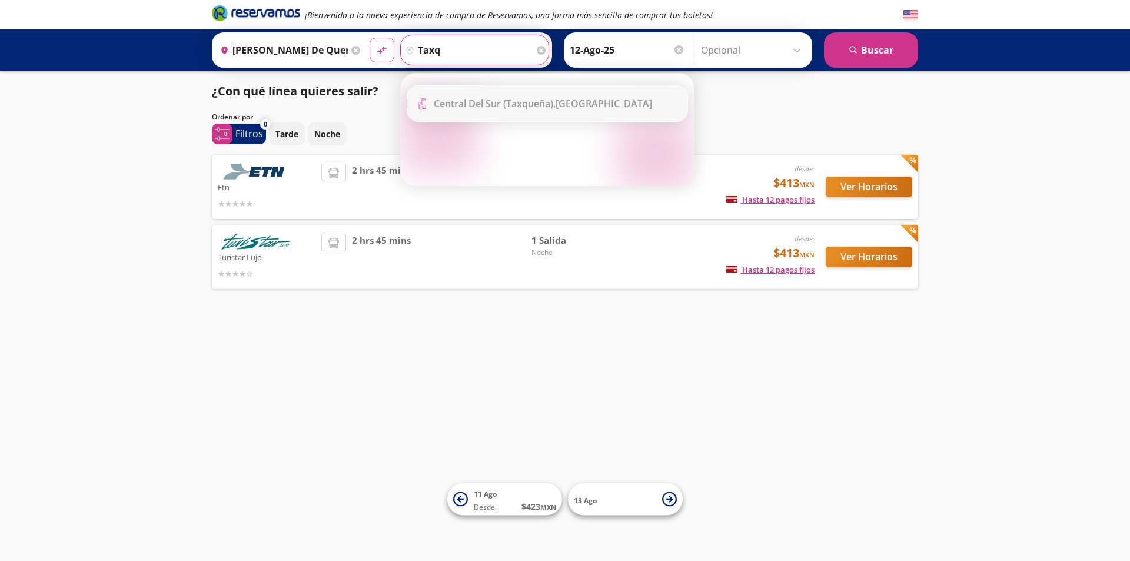
click at [455, 108] on li "Terminal Icon" at bounding box center [547, 103] width 280 height 35
type input "Central del Sur (taxqueña), [GEOGRAPHIC_DATA]"
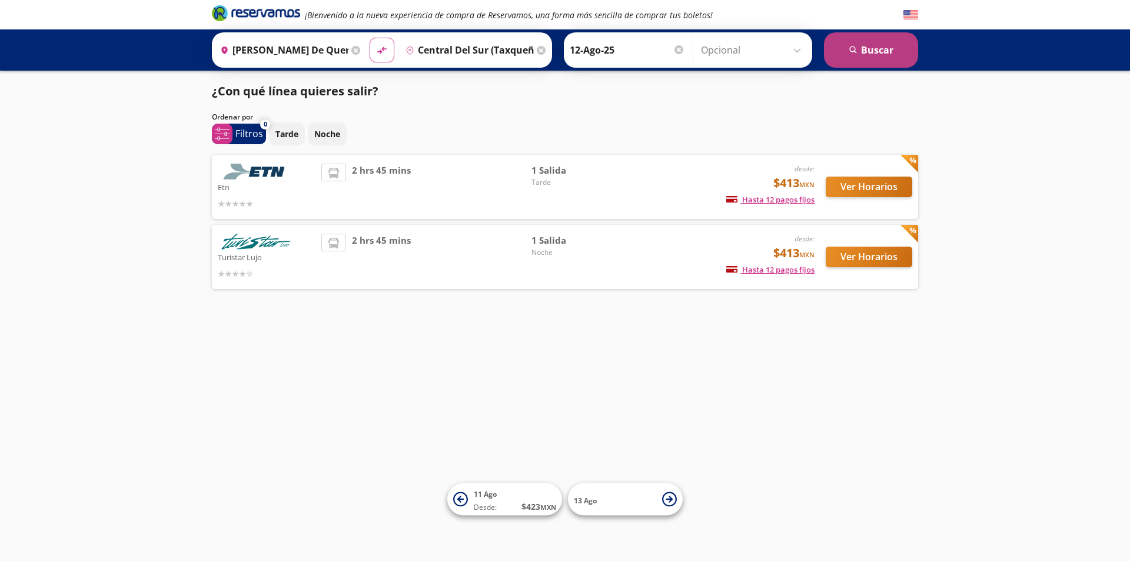
click at [871, 45] on button "search [GEOGRAPHIC_DATA]" at bounding box center [871, 49] width 94 height 35
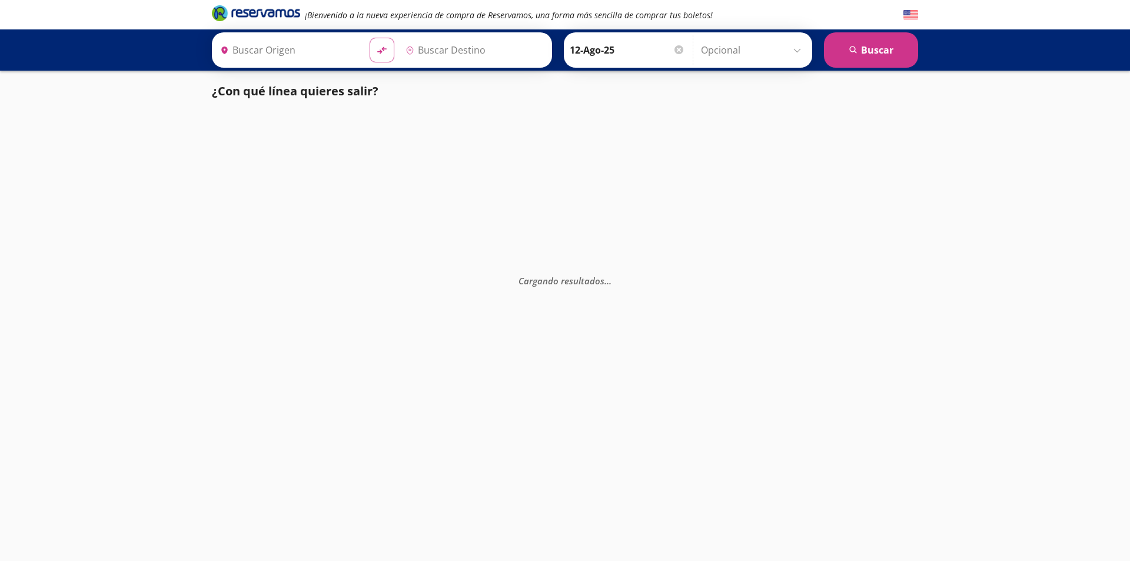
type input "Santiago de Querétaro, Querétaro"
type input "Central del Sur (taxqueña), [GEOGRAPHIC_DATA]"
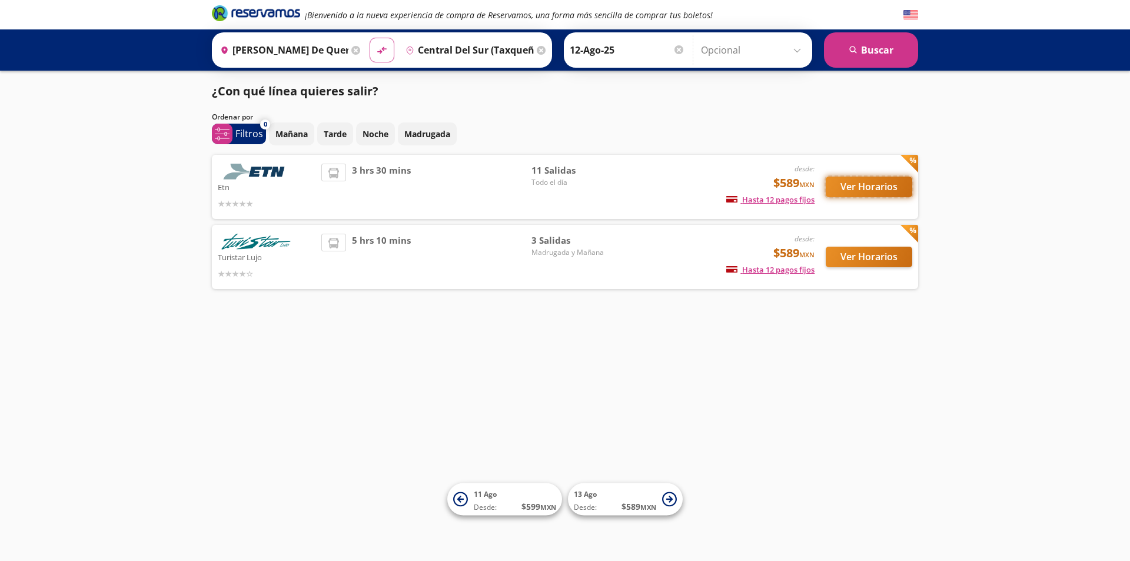
click at [852, 190] on button "Ver Horarios" at bounding box center [869, 187] width 87 height 21
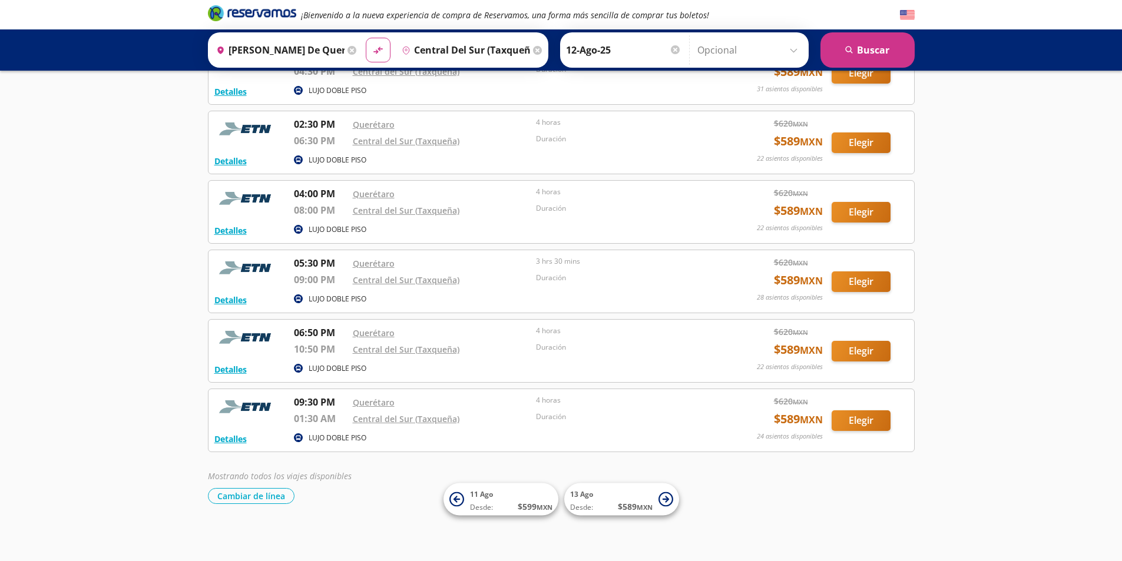
scroll to position [443, 0]
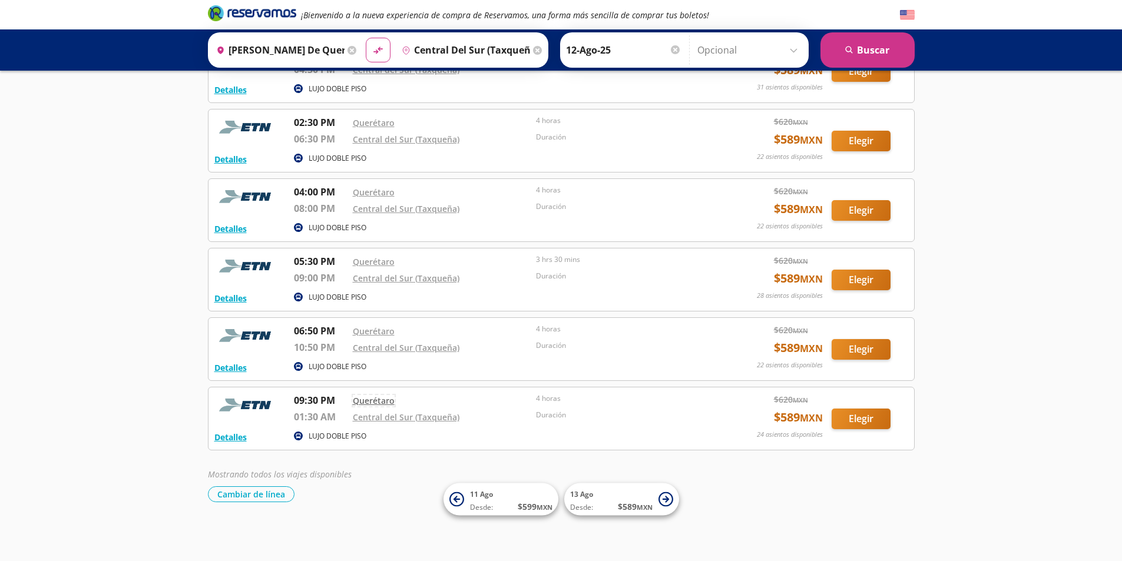
click at [384, 403] on link "Querétaro" at bounding box center [374, 400] width 42 height 11
click at [233, 373] on button "Detalles" at bounding box center [230, 368] width 32 height 12
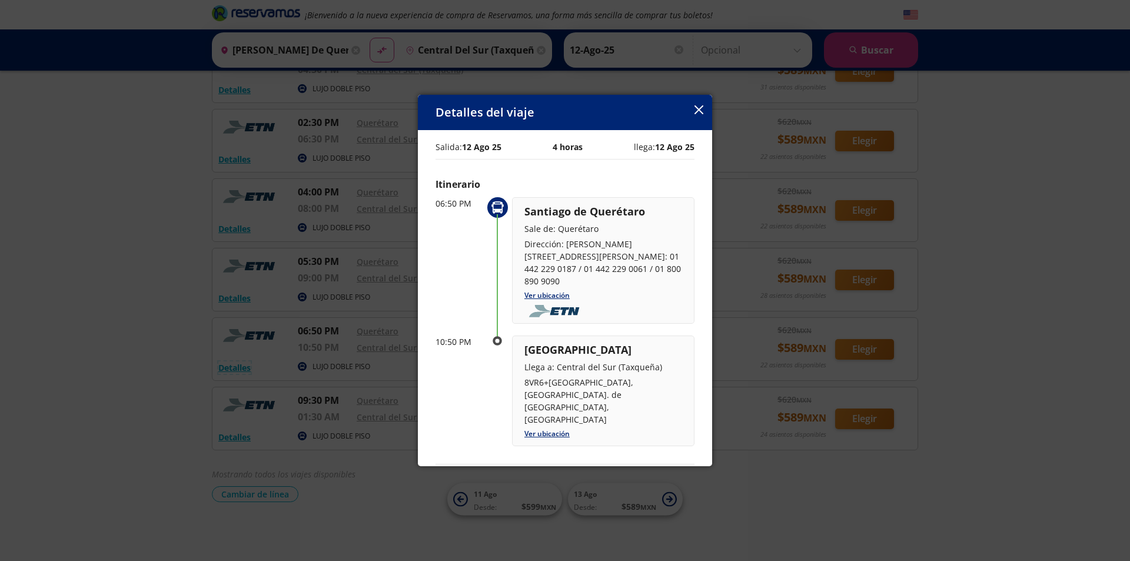
scroll to position [0, 0]
click at [553, 430] on link "Ver ubicación" at bounding box center [547, 435] width 45 height 10
click at [565, 430] on link "Ver ubicación" at bounding box center [547, 435] width 45 height 10
click at [552, 300] on link "Ver ubicación" at bounding box center [547, 296] width 45 height 10
click at [698, 111] on icon "button" at bounding box center [699, 109] width 9 height 9
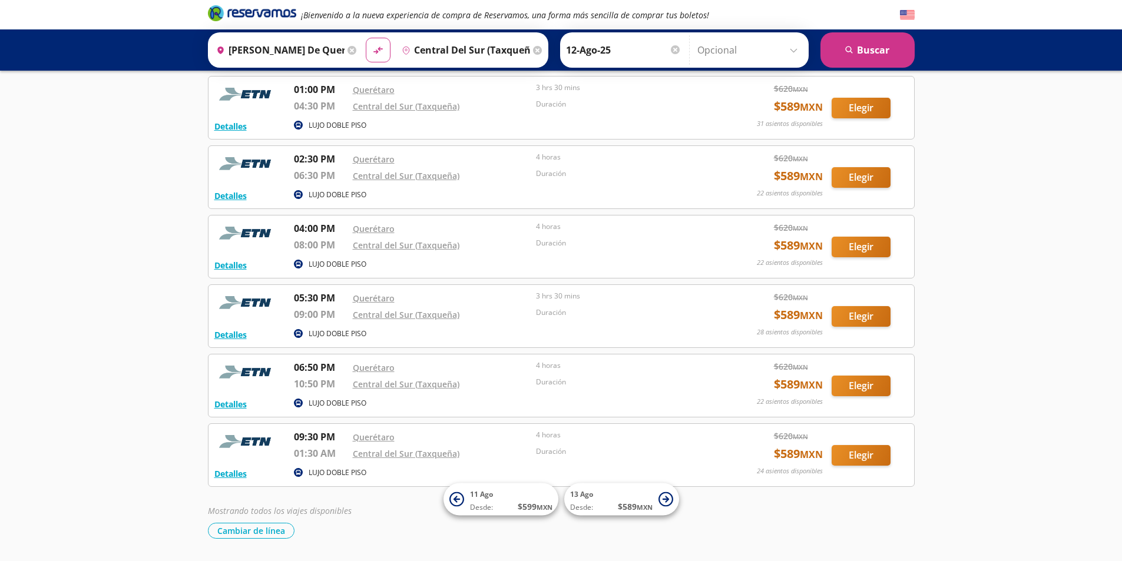
scroll to position [443, 0]
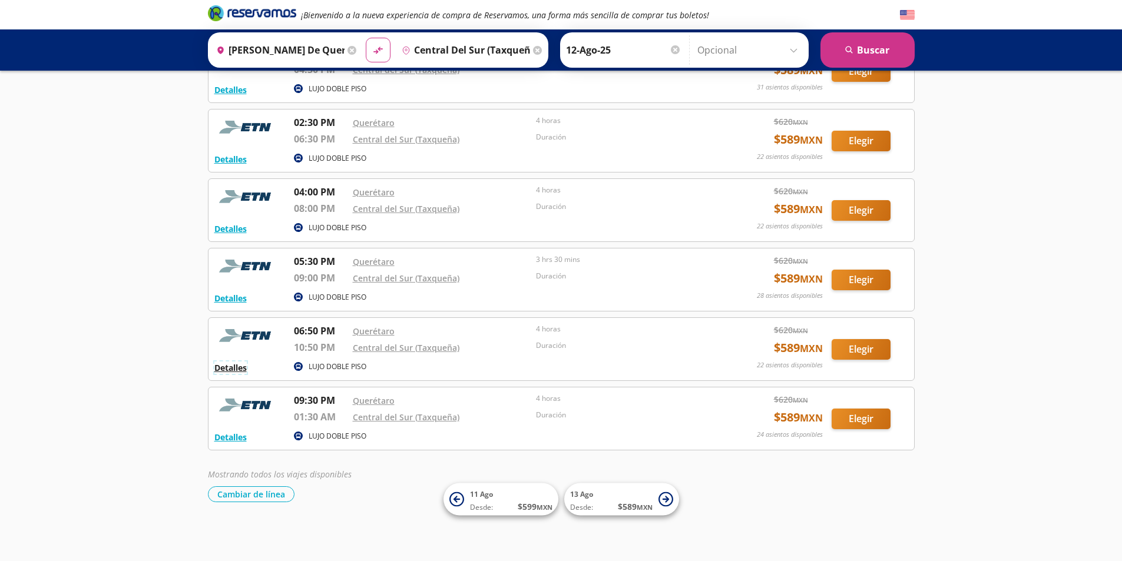
click at [236, 368] on button "Detalles" at bounding box center [230, 368] width 32 height 12
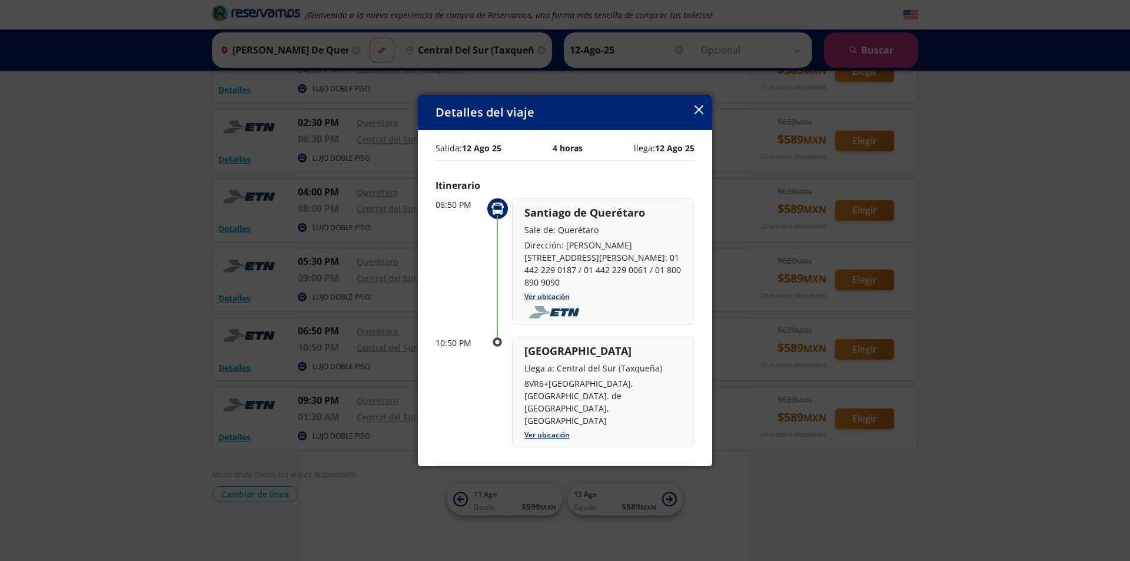
drag, startPoint x: 697, startPoint y: 112, endPoint x: 678, endPoint y: 120, distance: 20.9
click at [696, 112] on icon "button" at bounding box center [699, 109] width 9 height 9
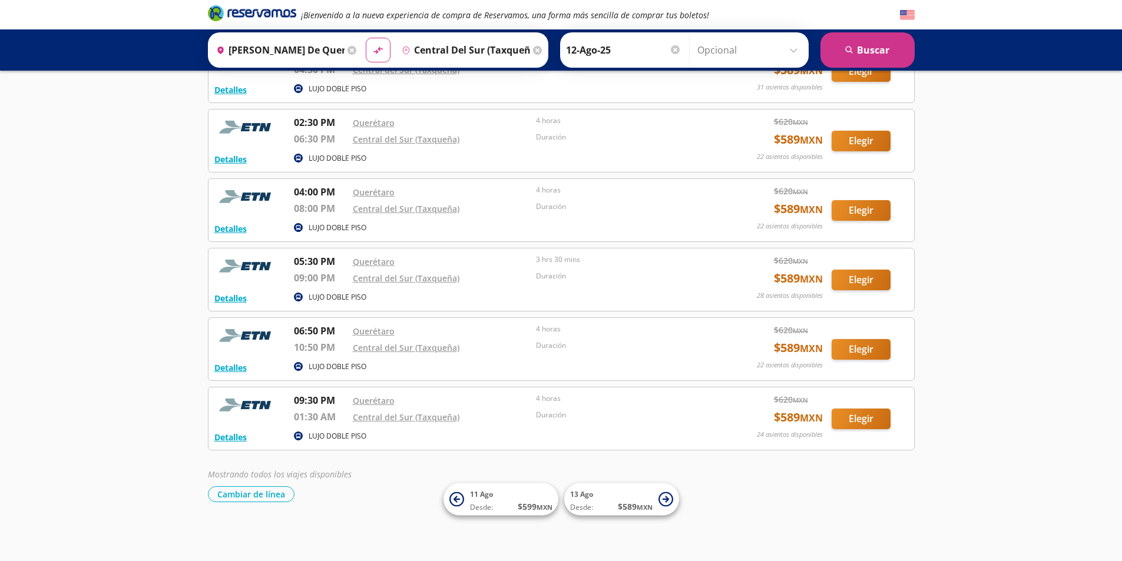
click at [246, 338] on img at bounding box center [246, 336] width 65 height 24
click at [296, 336] on p "06:50 PM" at bounding box center [320, 331] width 53 height 14
click at [380, 337] on div "Querétaro" at bounding box center [442, 331] width 178 height 14
click at [257, 493] on button "Cambiar de línea" at bounding box center [251, 494] width 87 height 16
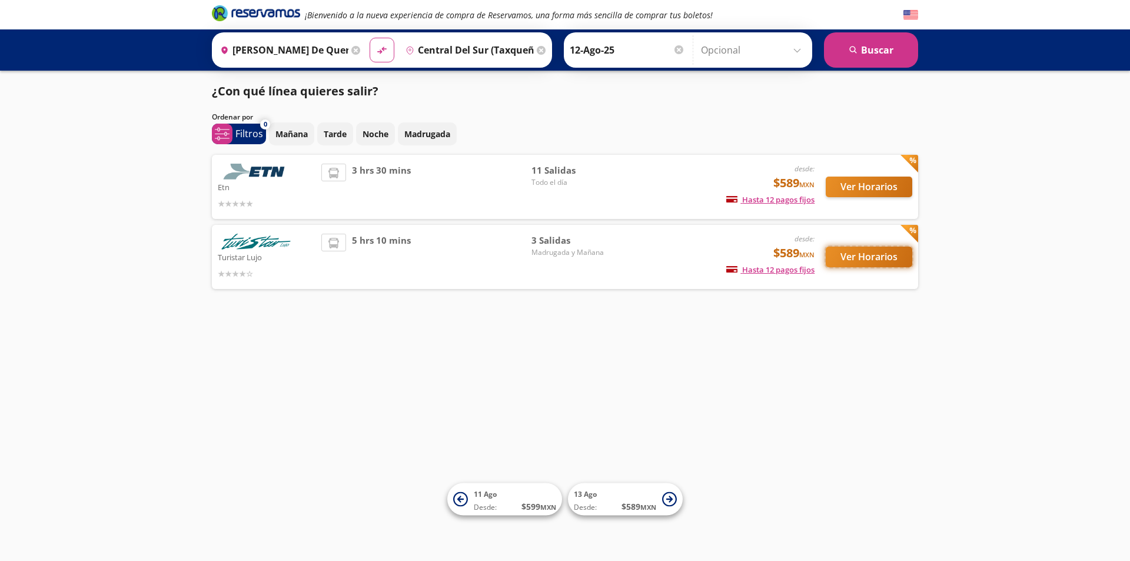
click at [841, 261] on button "Ver Horarios" at bounding box center [869, 257] width 87 height 21
click at [442, 191] on div "3 hrs 30 mins" at bounding box center [426, 187] width 210 height 47
click at [396, 178] on span "3 hrs 30 mins" at bounding box center [381, 187] width 59 height 47
click at [390, 171] on span "3 hrs 30 mins" at bounding box center [381, 187] width 59 height 47
click at [887, 187] on button "Ver Horarios" at bounding box center [869, 187] width 87 height 21
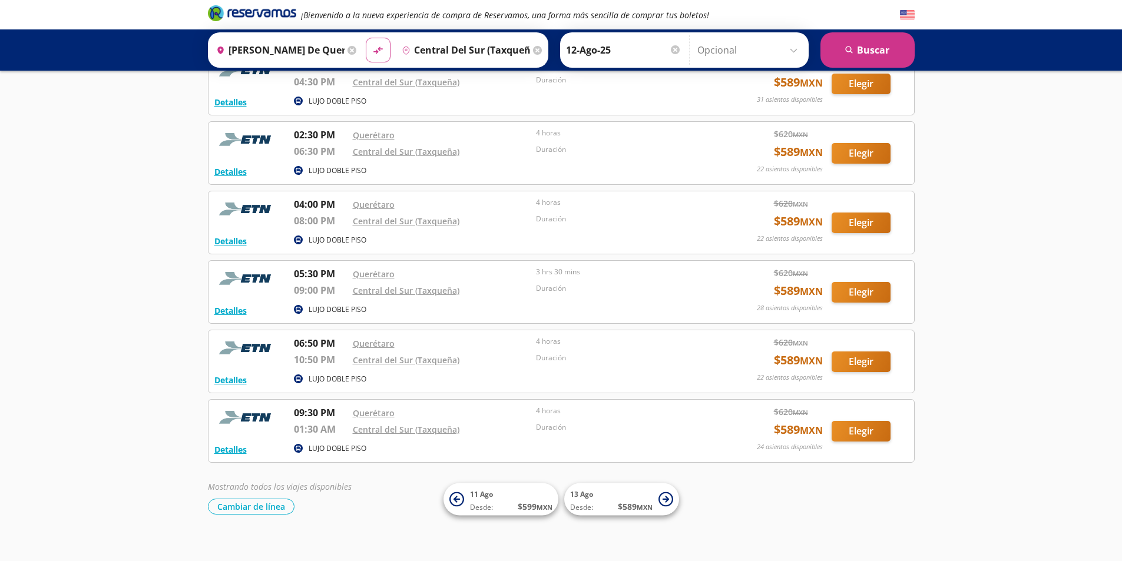
scroll to position [443, 0]
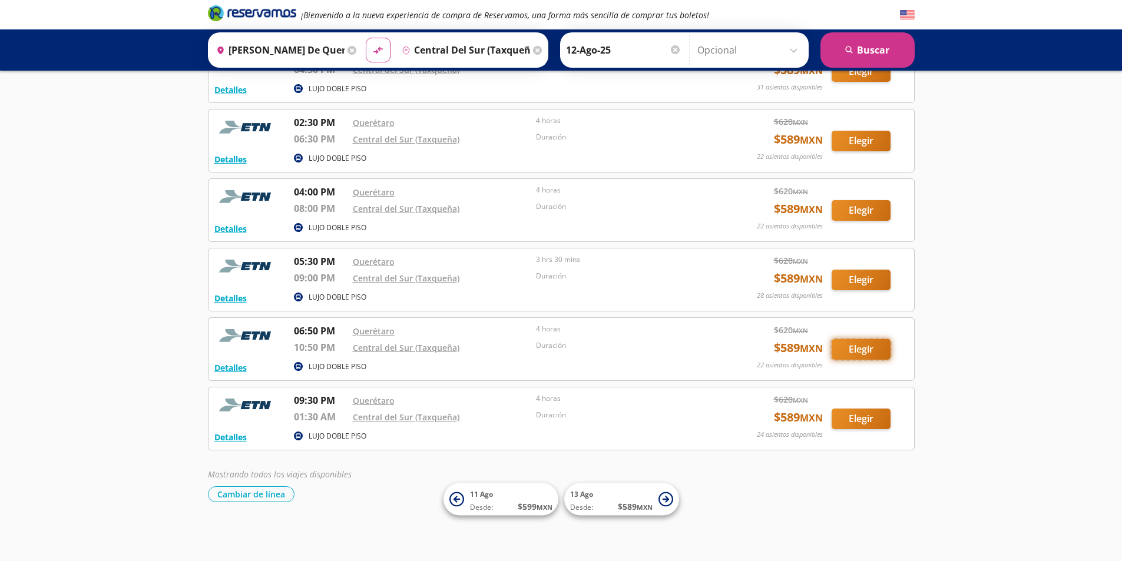
click at [881, 350] on button "Elegir" at bounding box center [860, 349] width 59 height 21
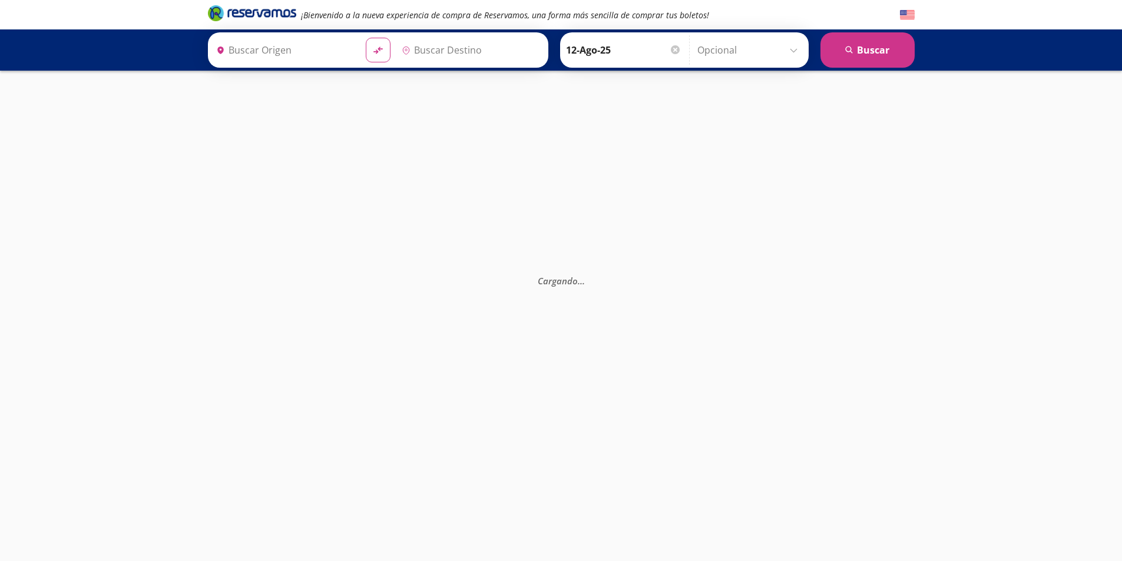
type input "Santiago de Querétaro, Querétaro"
type input "Central del Sur (taxqueña), [GEOGRAPHIC_DATA]"
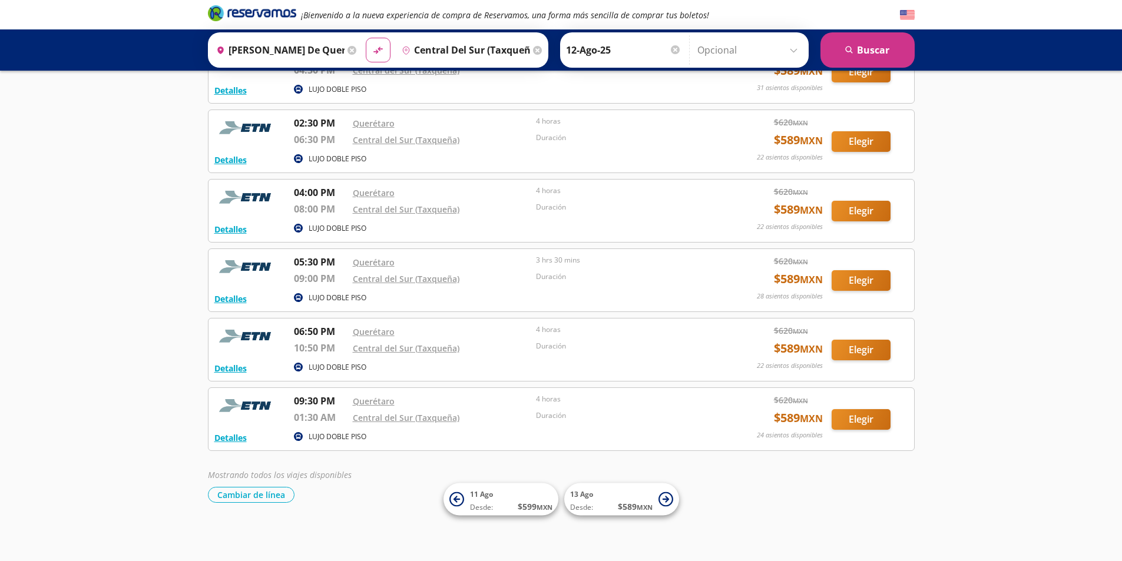
scroll to position [443, 0]
click at [991, 55] on div "Origen heroicons:map-pin-20-solid Santiago de Querétaro, Querétaro Destino pin-…" at bounding box center [561, 49] width 1122 height 41
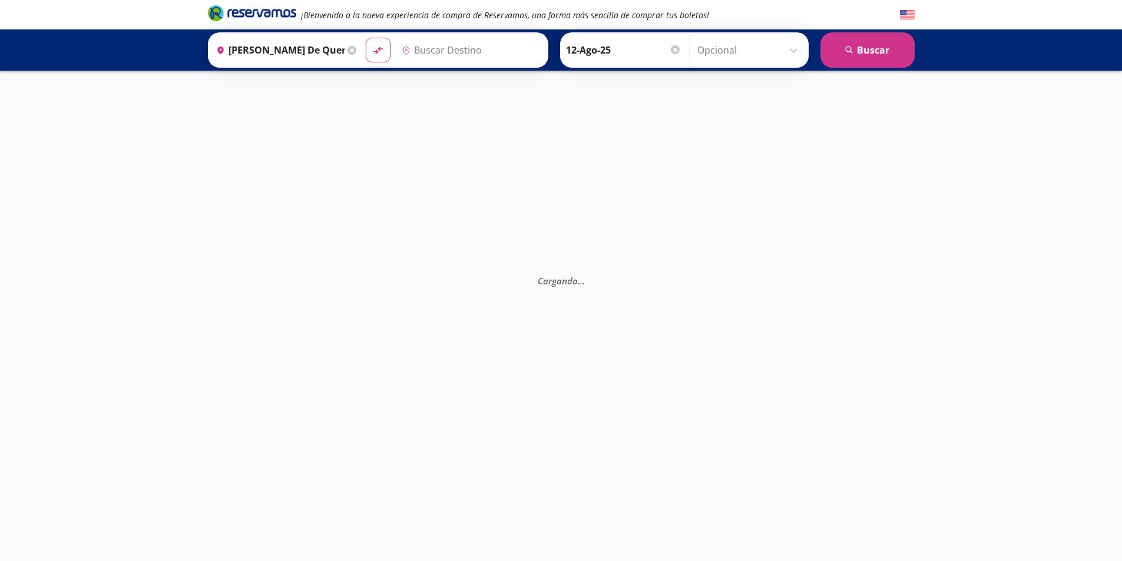
type input "Central del Sur (taxqueña), [GEOGRAPHIC_DATA]"
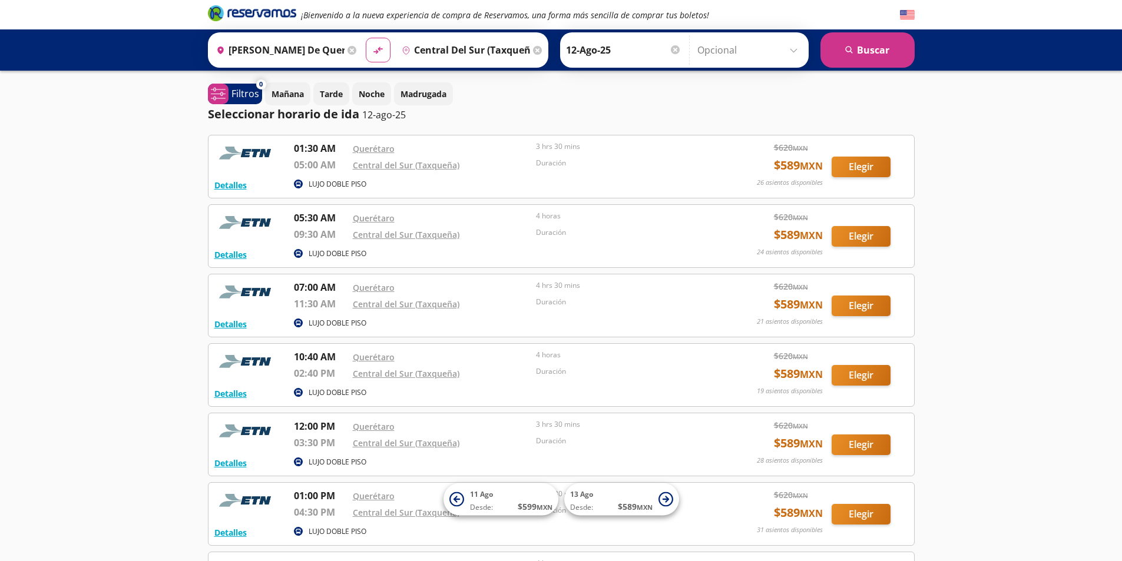
click at [460, 51] on input "Central del Sur (taxqueña), [GEOGRAPHIC_DATA]" at bounding box center [463, 49] width 133 height 29
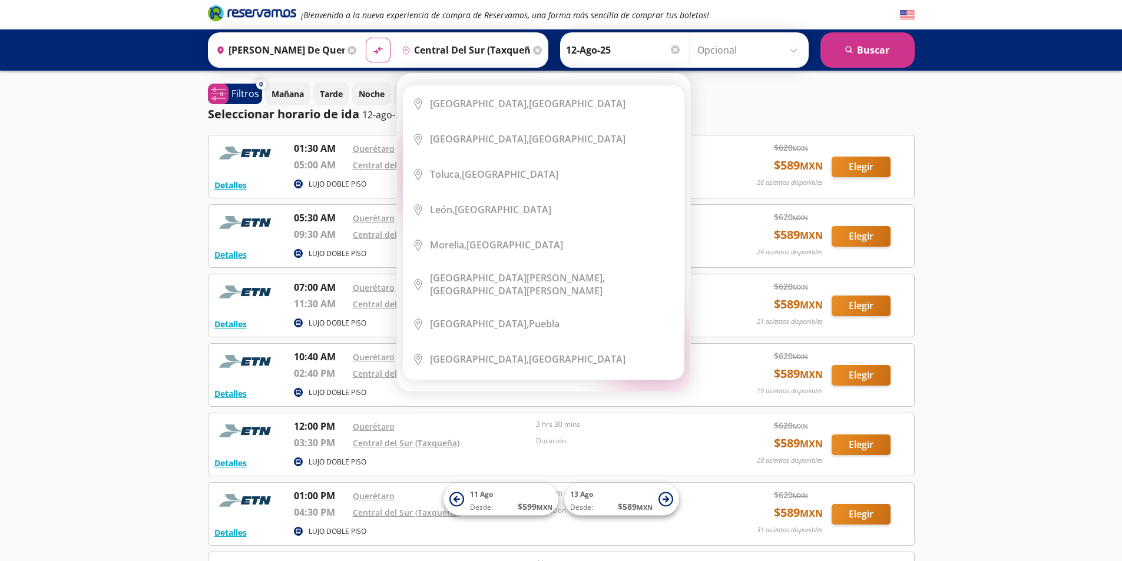
click at [533, 47] on icon at bounding box center [537, 50] width 9 height 9
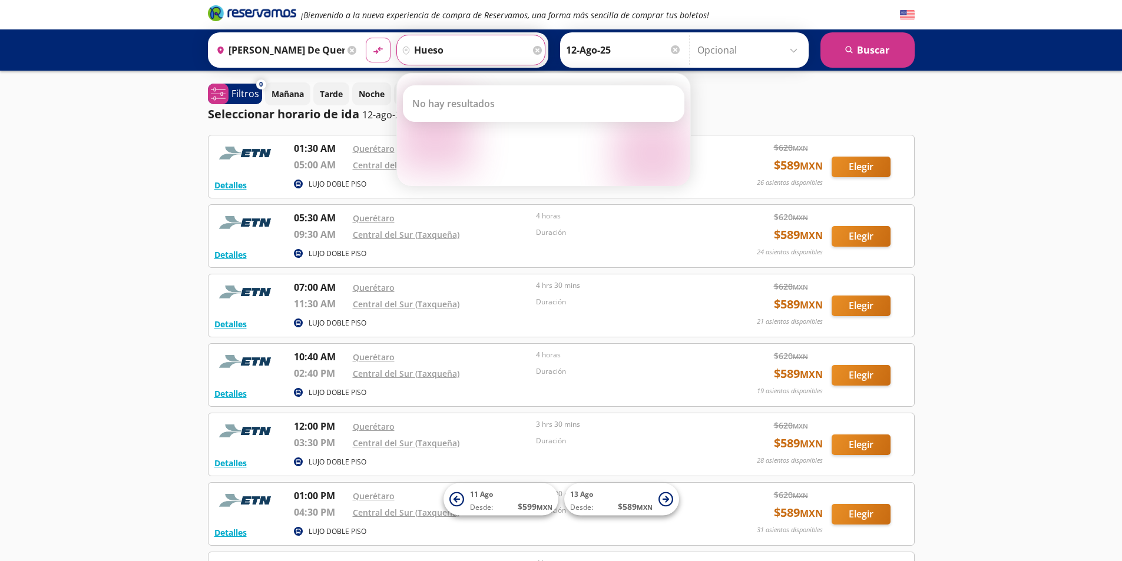
type input "hueso"
click at [535, 51] on icon at bounding box center [537, 50] width 9 height 9
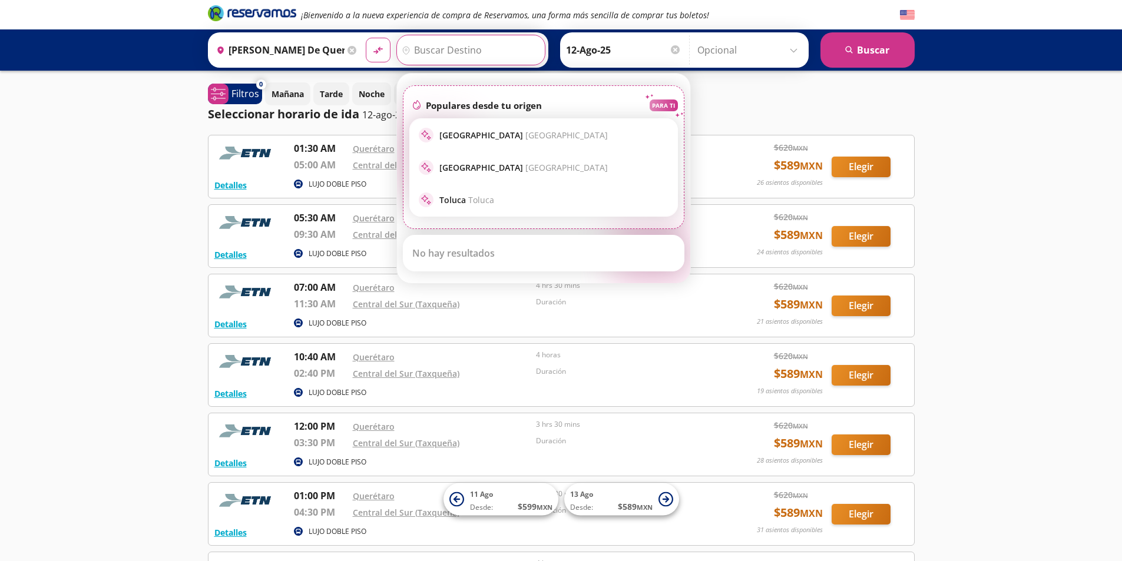
click at [124, 134] on div "¡Bienvenido a la nueva experiencia de compra de Reservamos, una forma más senci…" at bounding box center [561, 467] width 1122 height 934
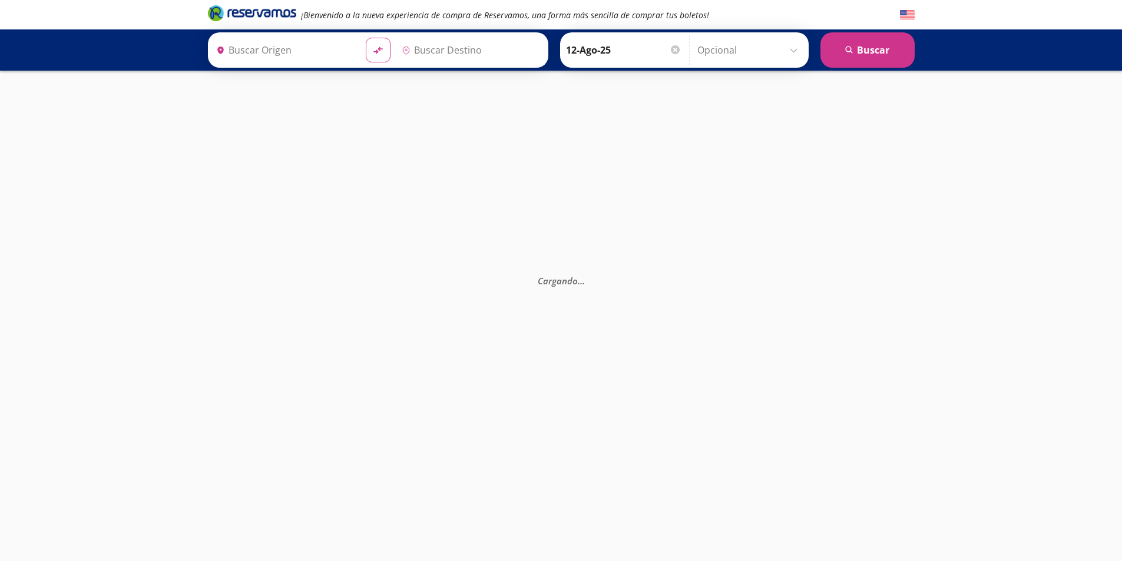
type input "Santiago de Querétaro, [GEOGRAPHIC_DATA]"
type input "Central del Sur (taxqueña), [GEOGRAPHIC_DATA]"
